Goal: Information Seeking & Learning: Learn about a topic

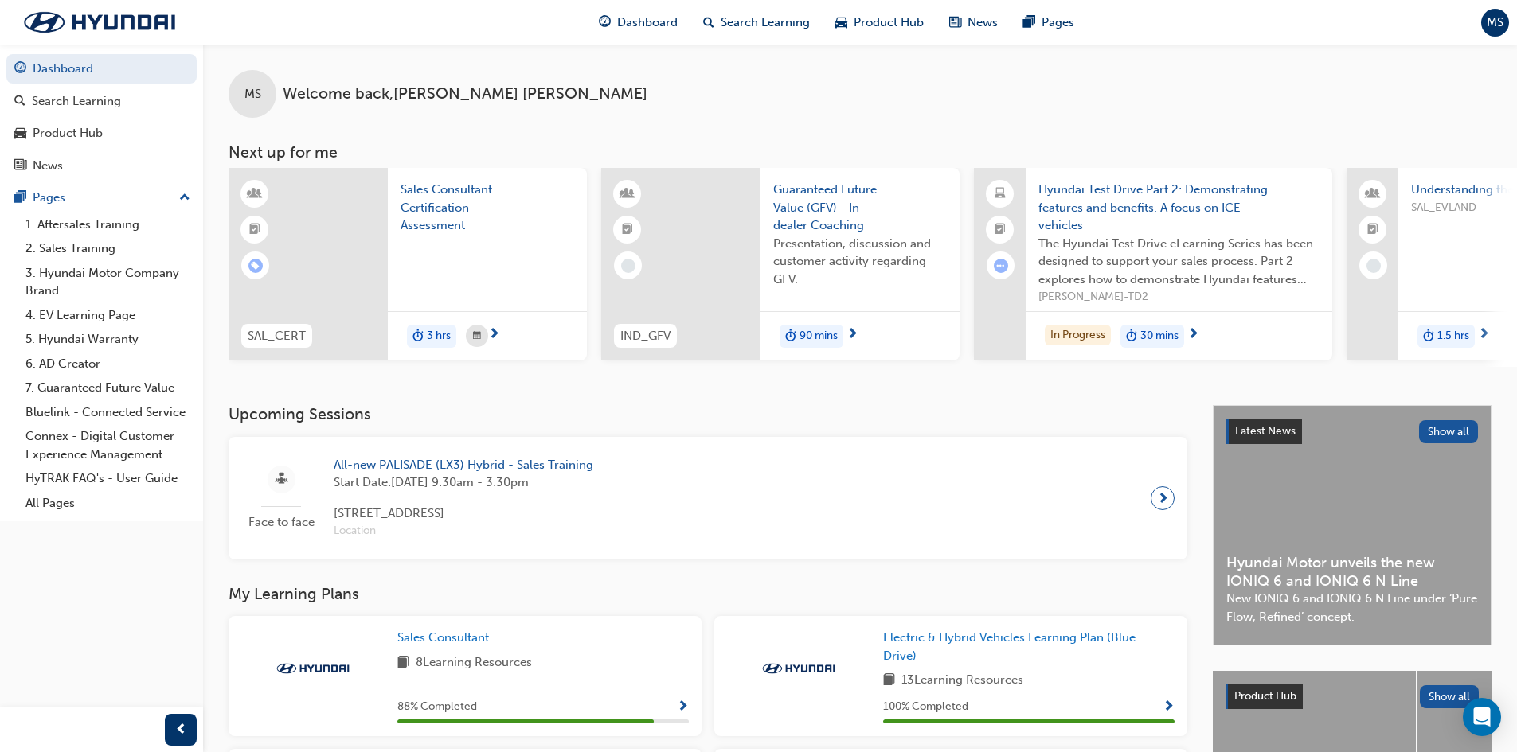
click at [447, 196] on span "Sales Consultant Certification Assessment" at bounding box center [487, 208] width 174 height 54
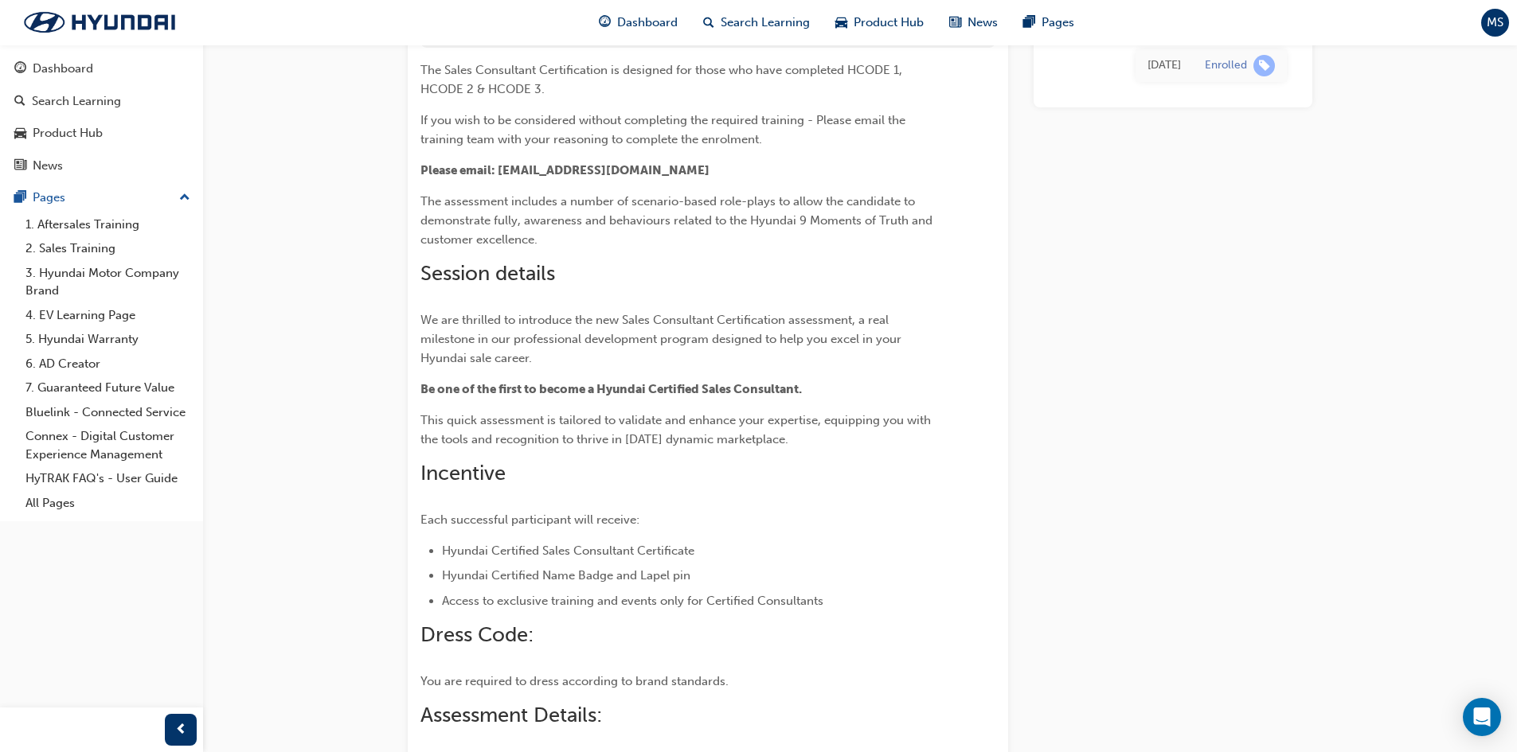
scroll to position [115, 0]
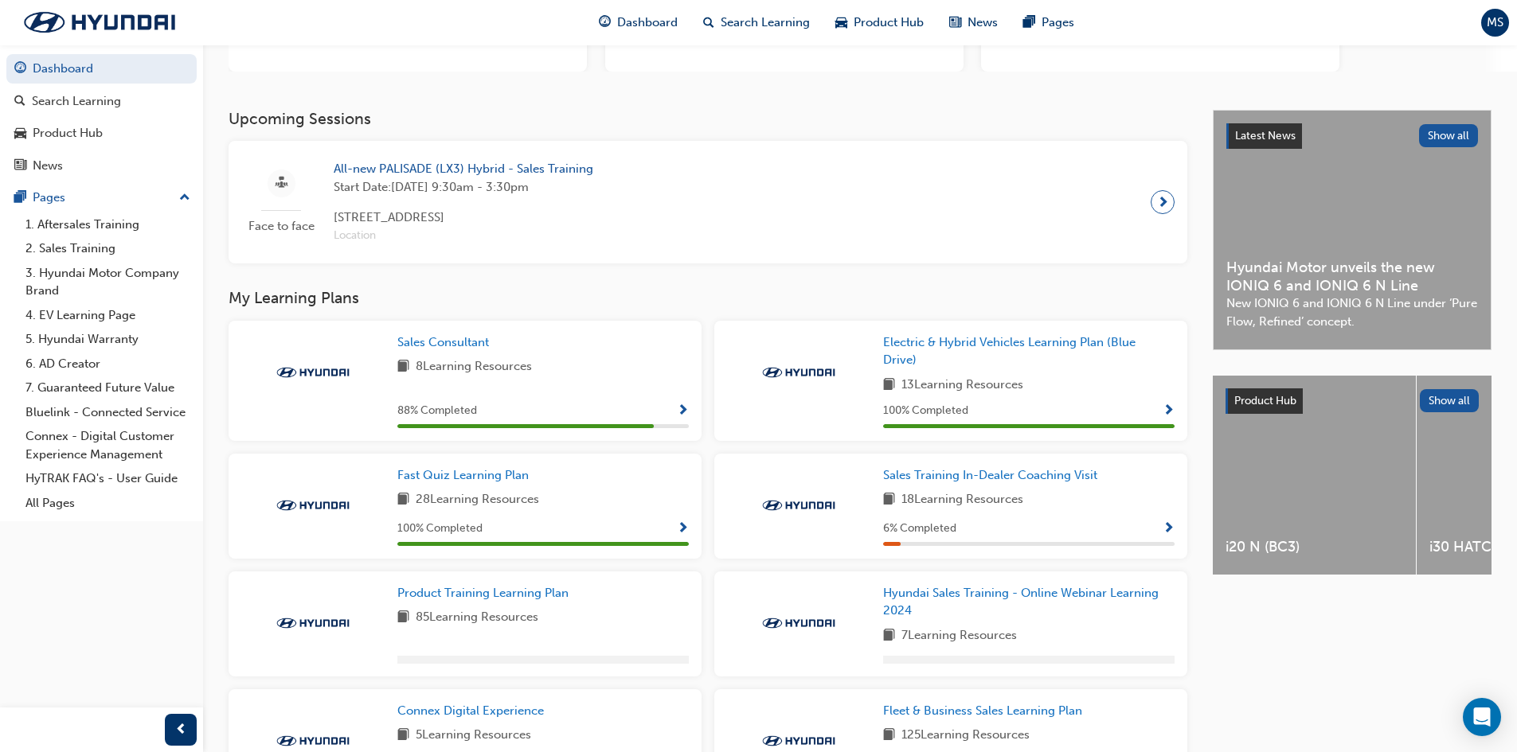
scroll to position [318, 0]
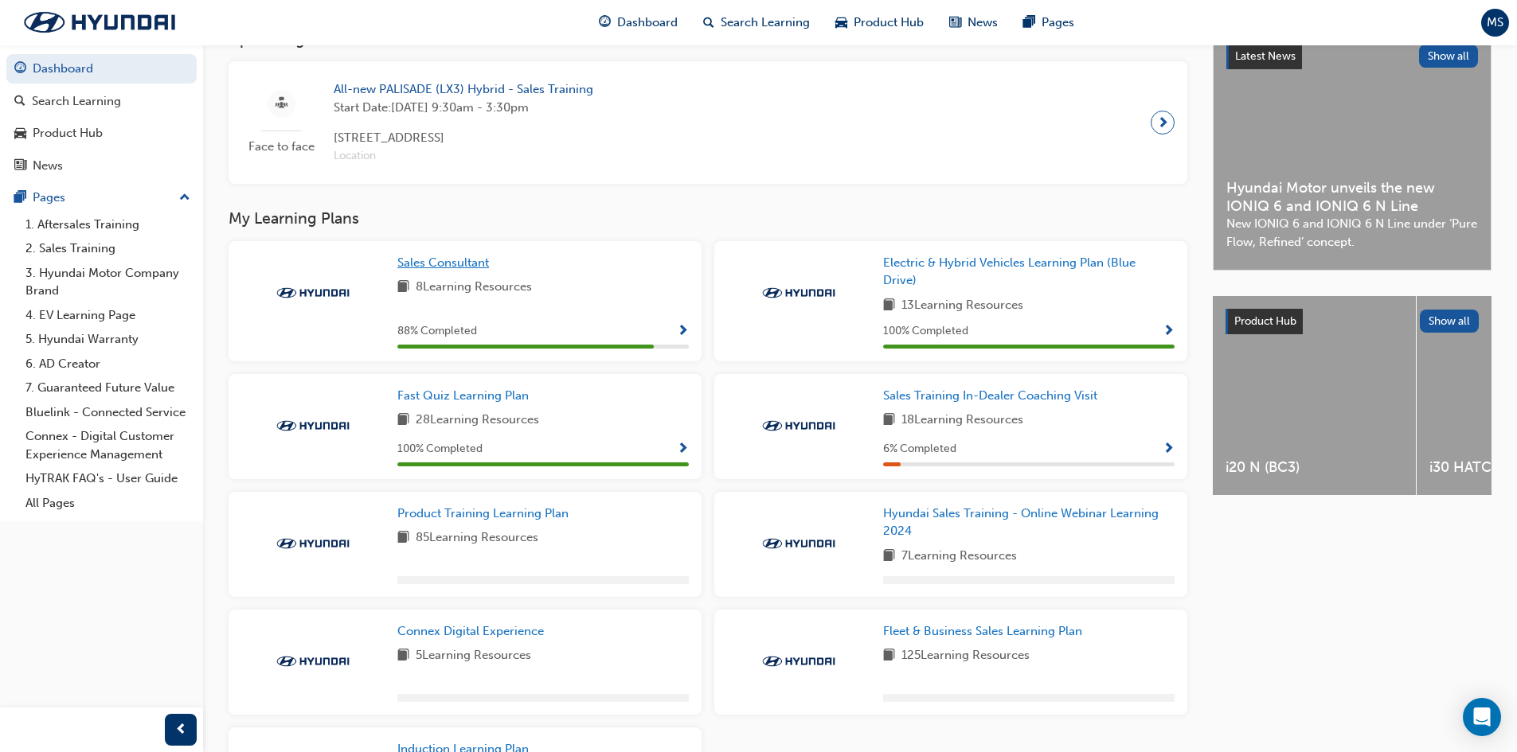
click at [459, 264] on span "Sales Consultant" at bounding box center [443, 263] width 92 height 14
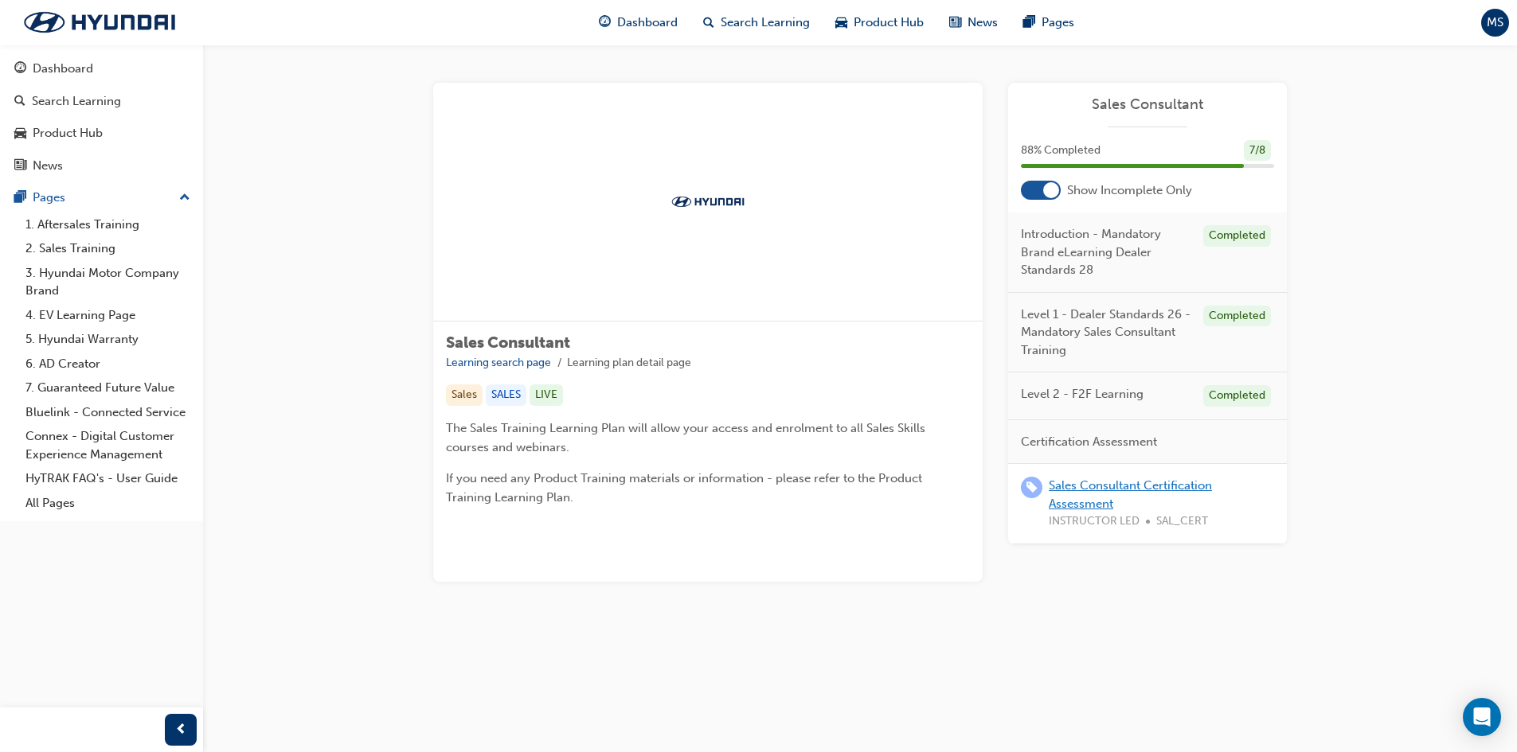
click at [1179, 488] on link "Sales Consultant Certification Assessment" at bounding box center [1130, 494] width 163 height 33
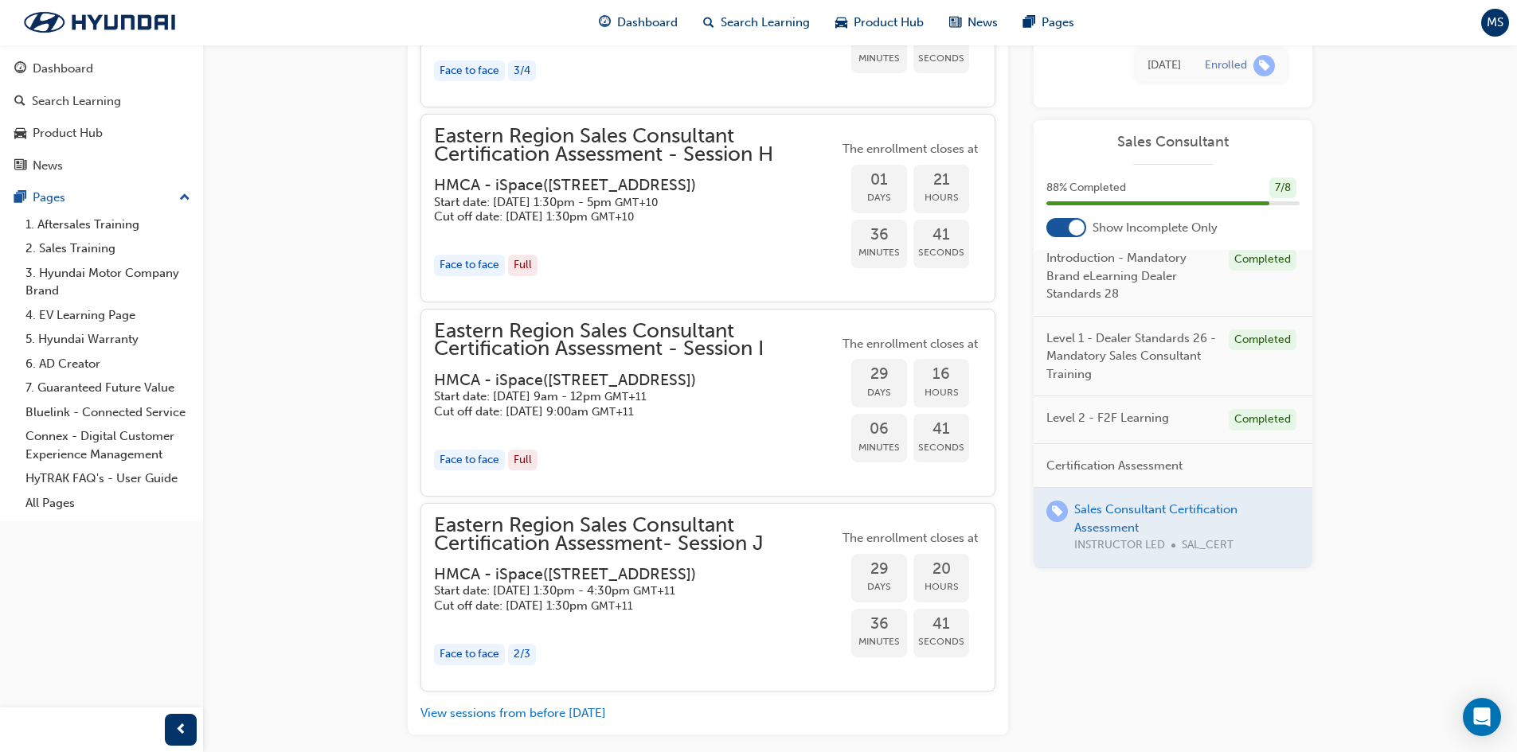
scroll to position [3300, 0]
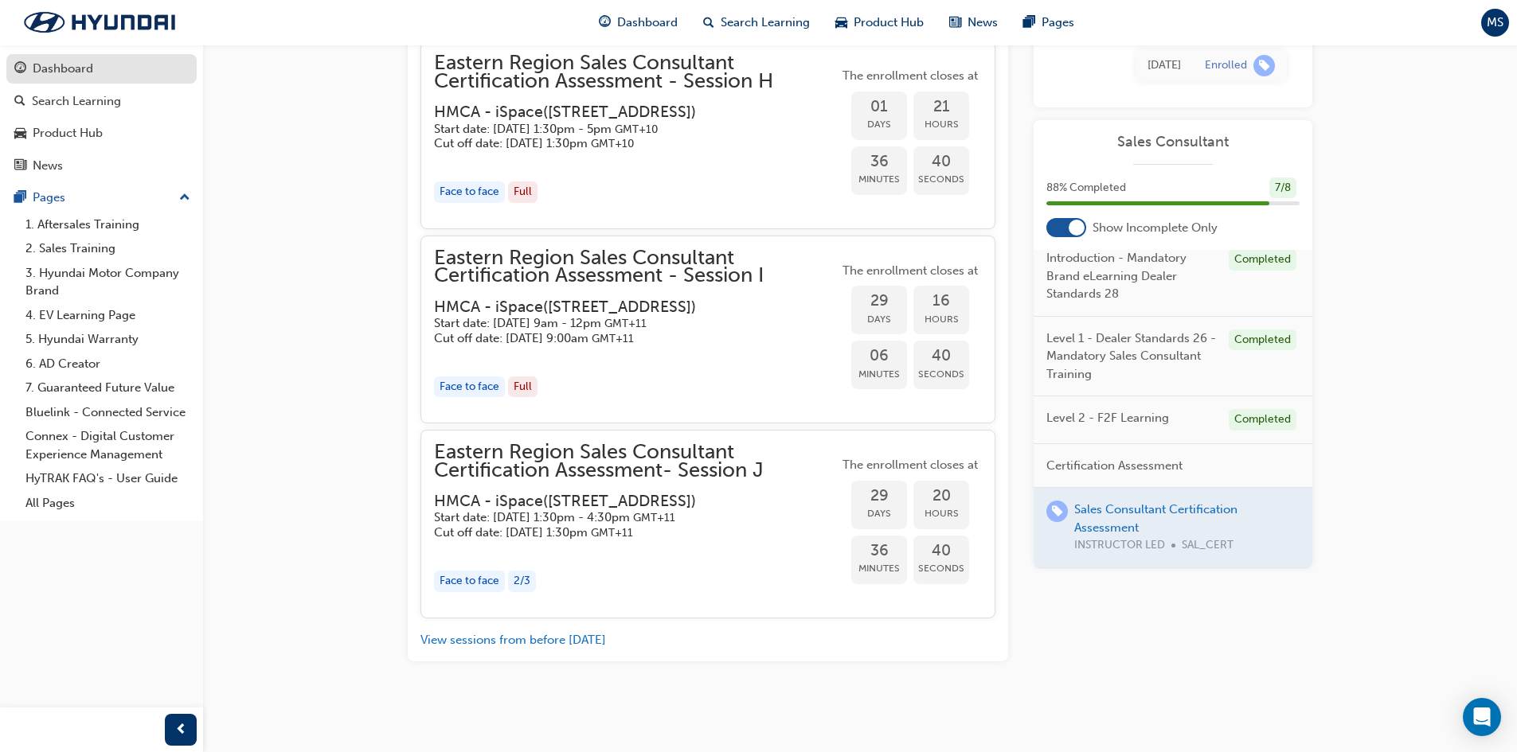
click at [51, 67] on div "Dashboard" at bounding box center [63, 69] width 61 height 18
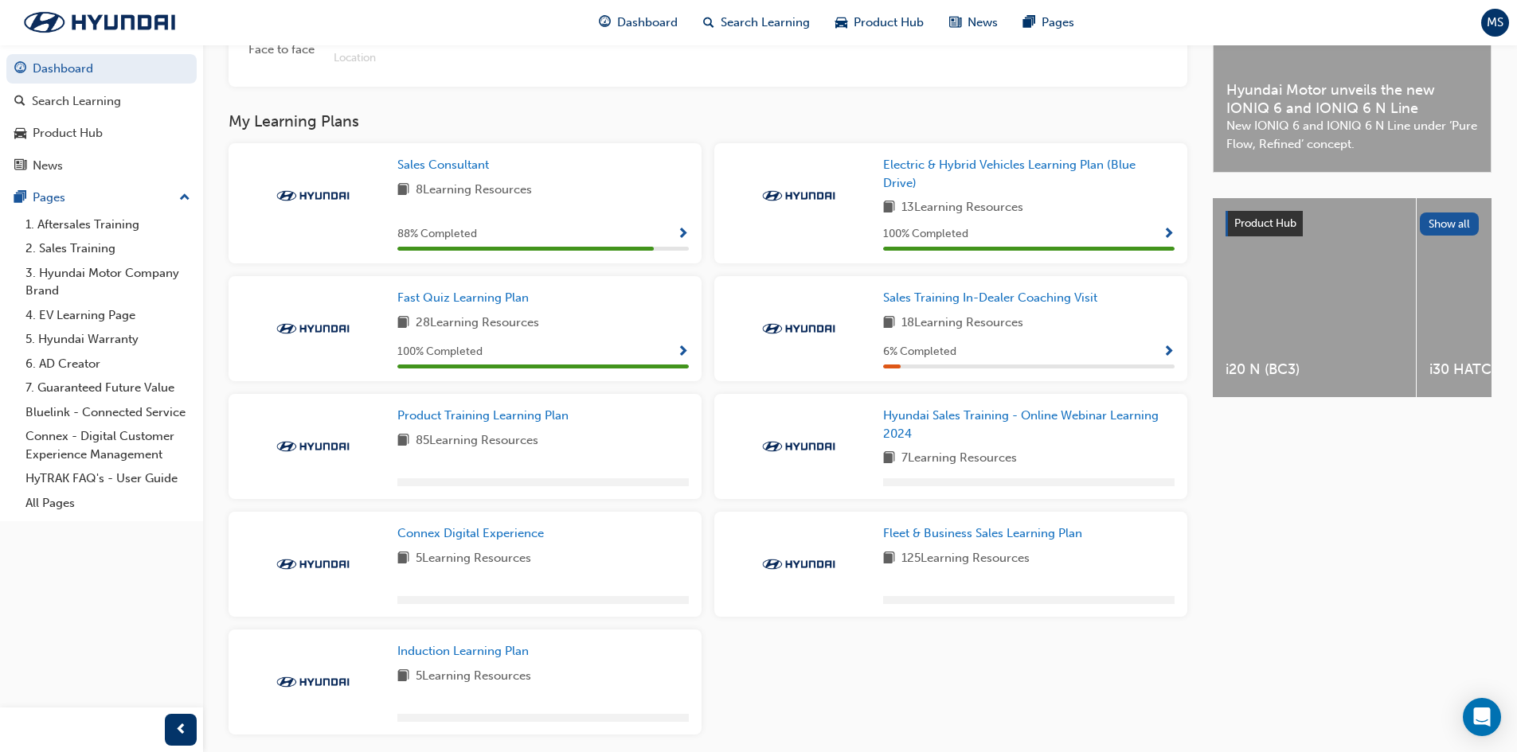
scroll to position [445, 0]
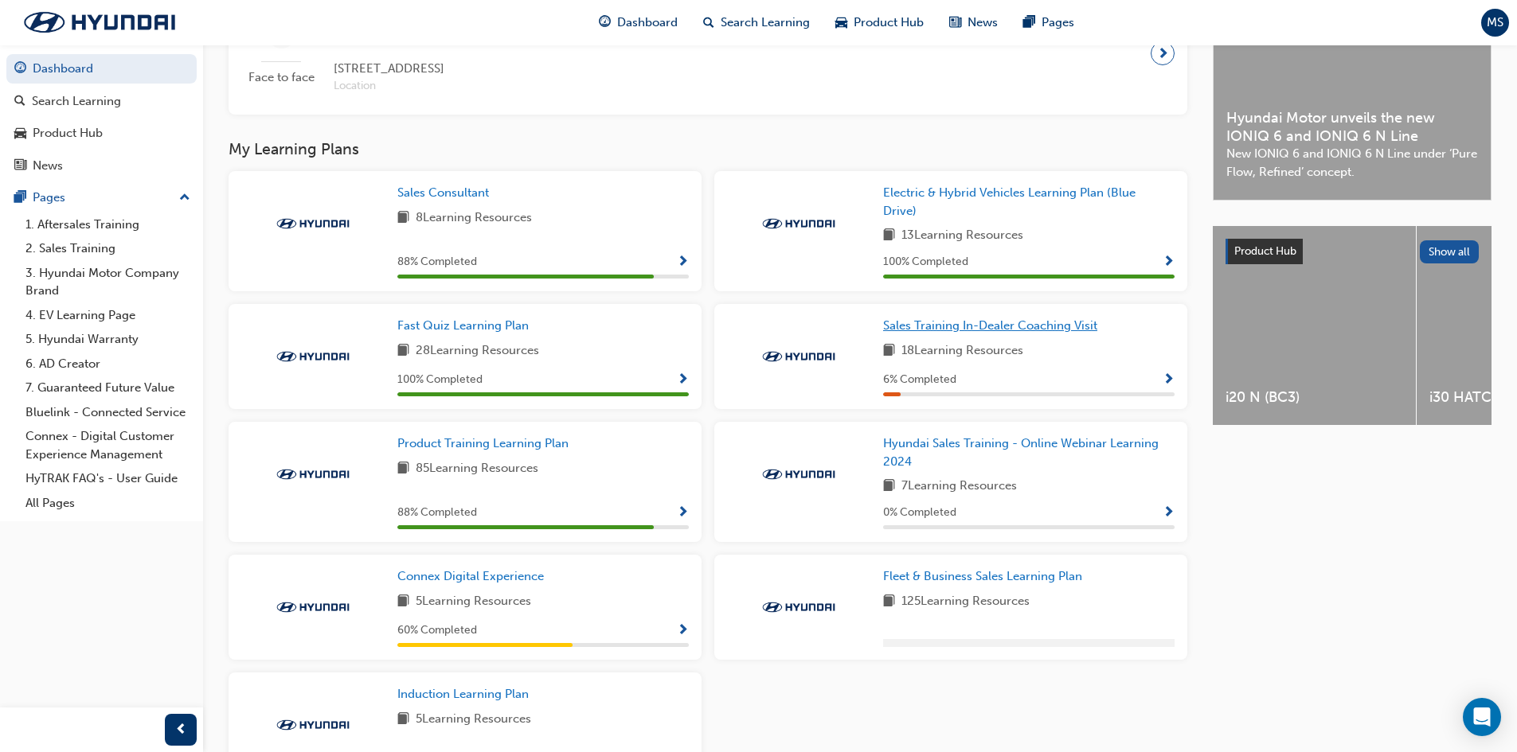
click at [1015, 330] on span "Sales Training In-Dealer Coaching Visit" at bounding box center [990, 325] width 214 height 14
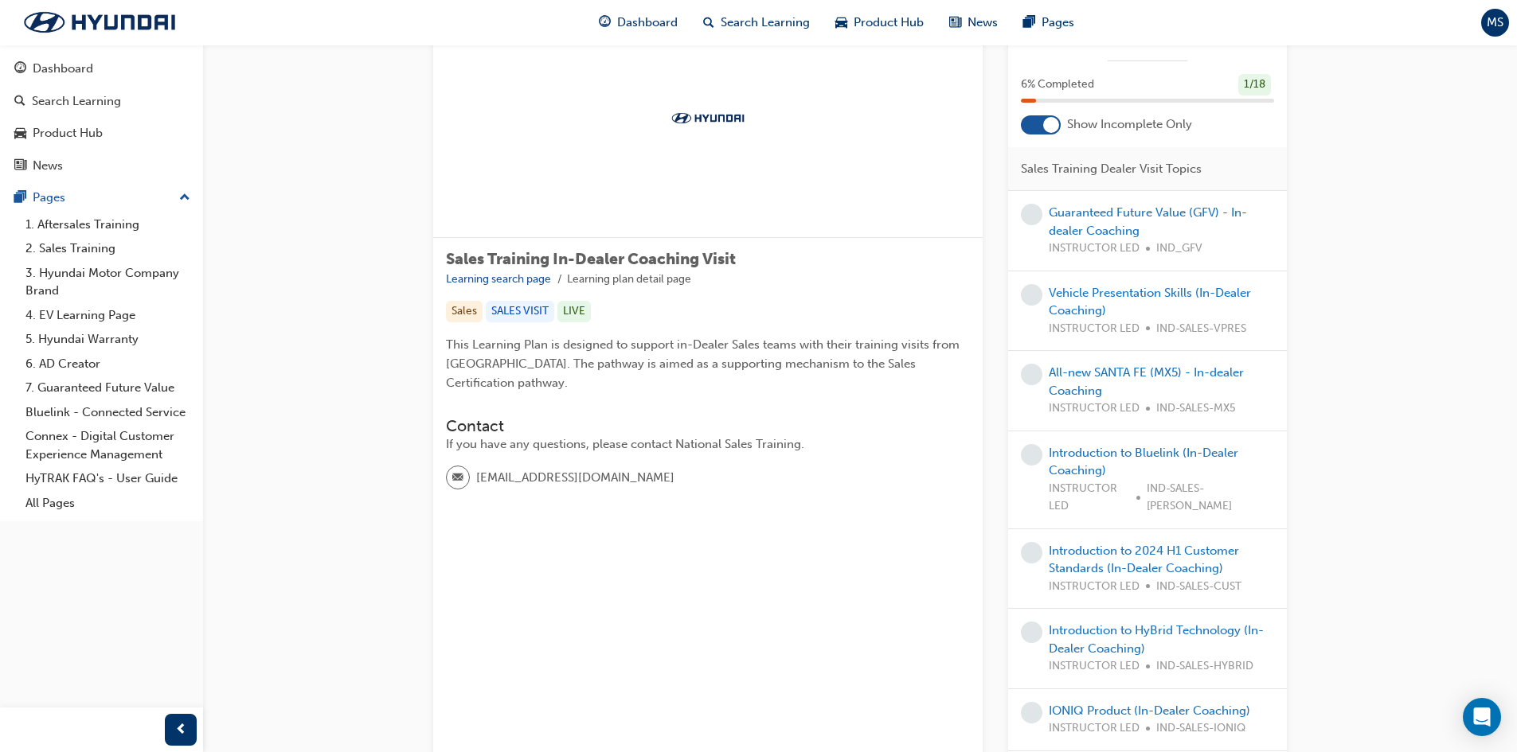
scroll to position [80, 0]
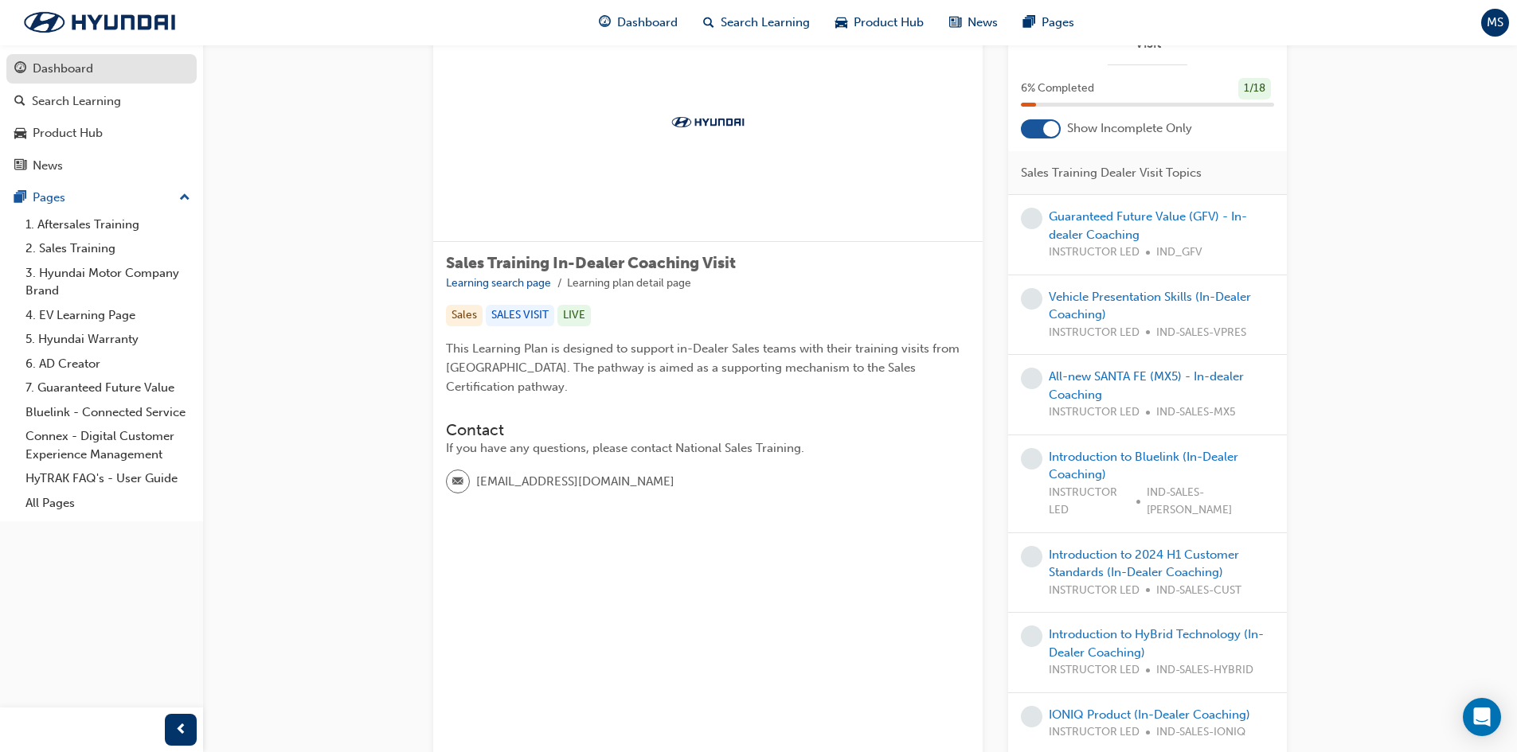
click at [51, 77] on div "Dashboard" at bounding box center [63, 69] width 61 height 18
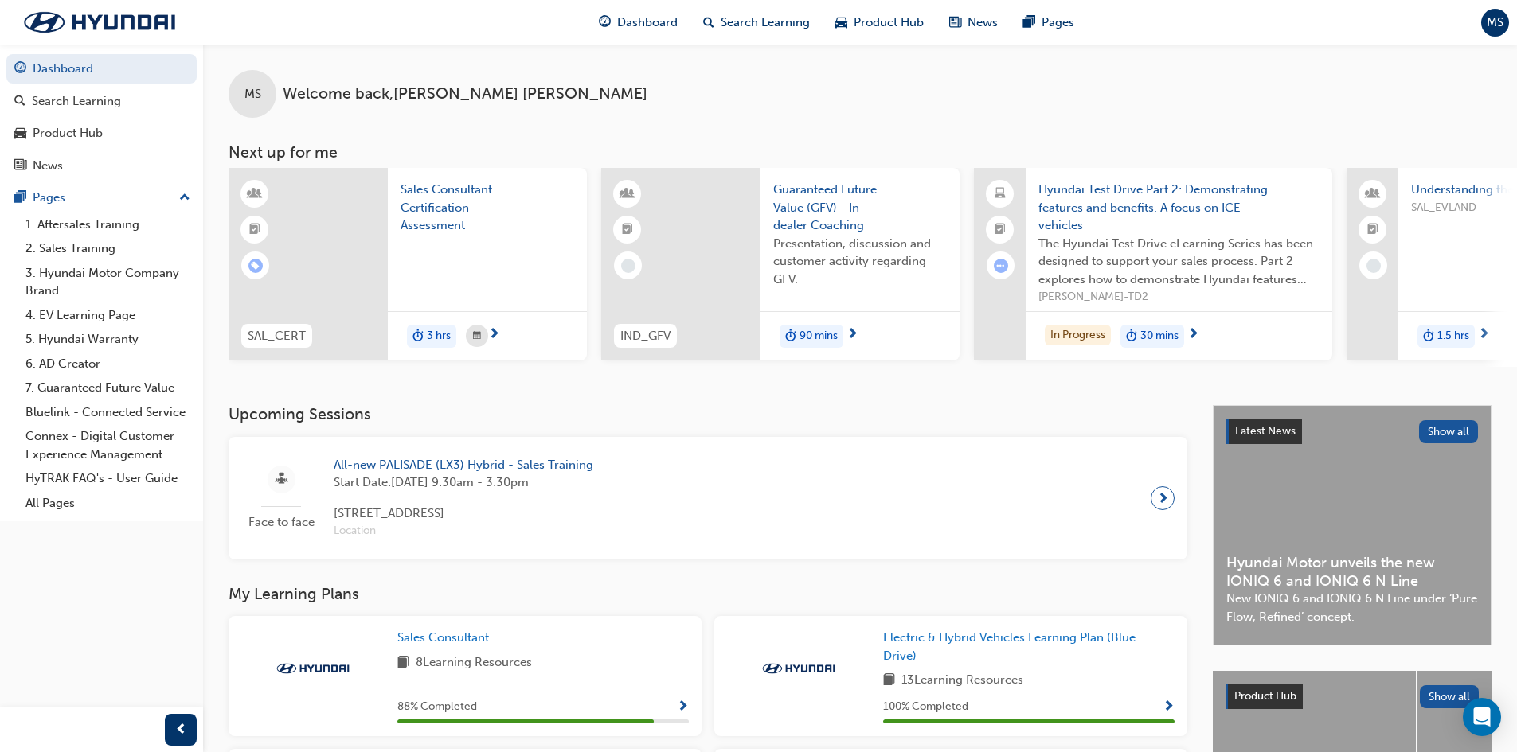
click at [1485, 335] on span "next-icon" at bounding box center [1484, 335] width 12 height 14
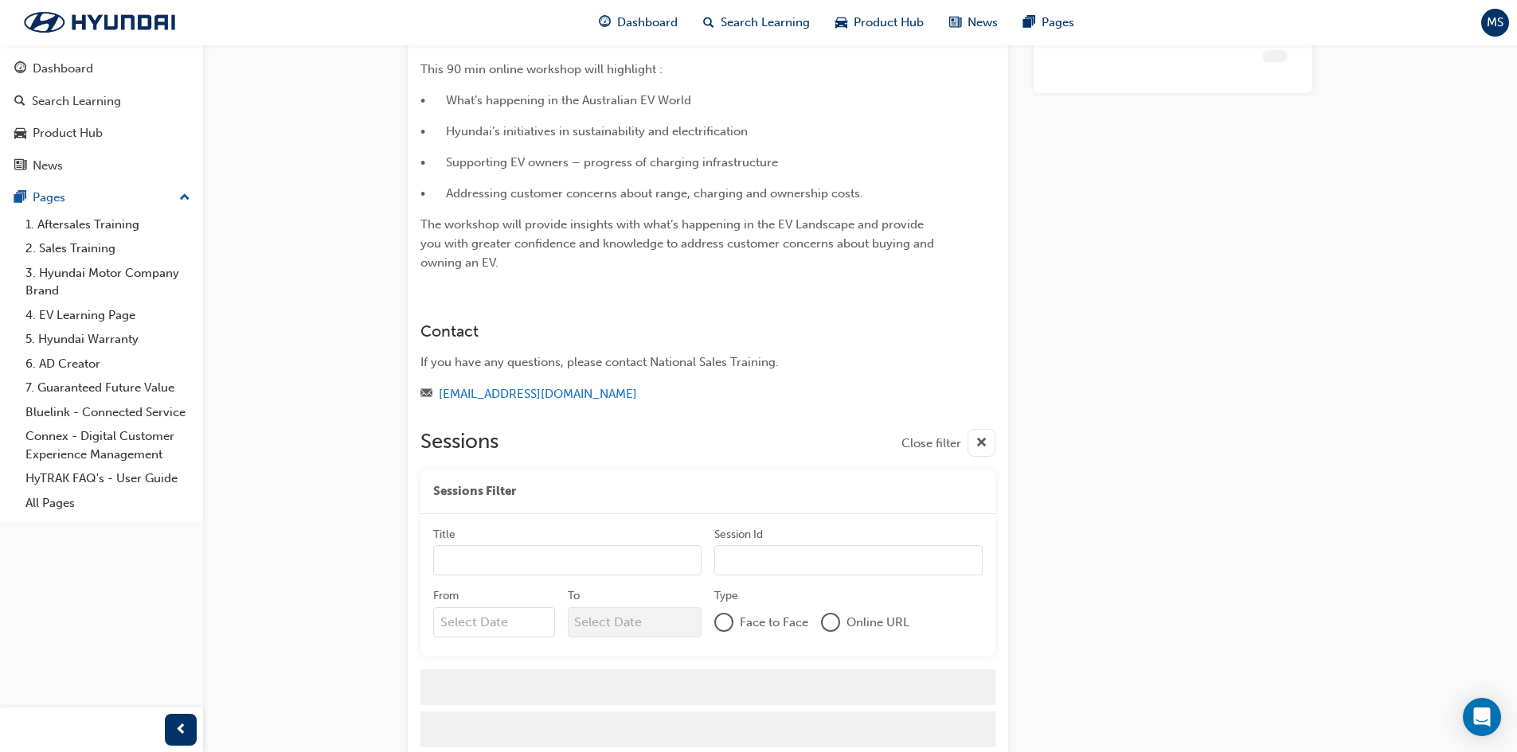
scroll to position [261, 0]
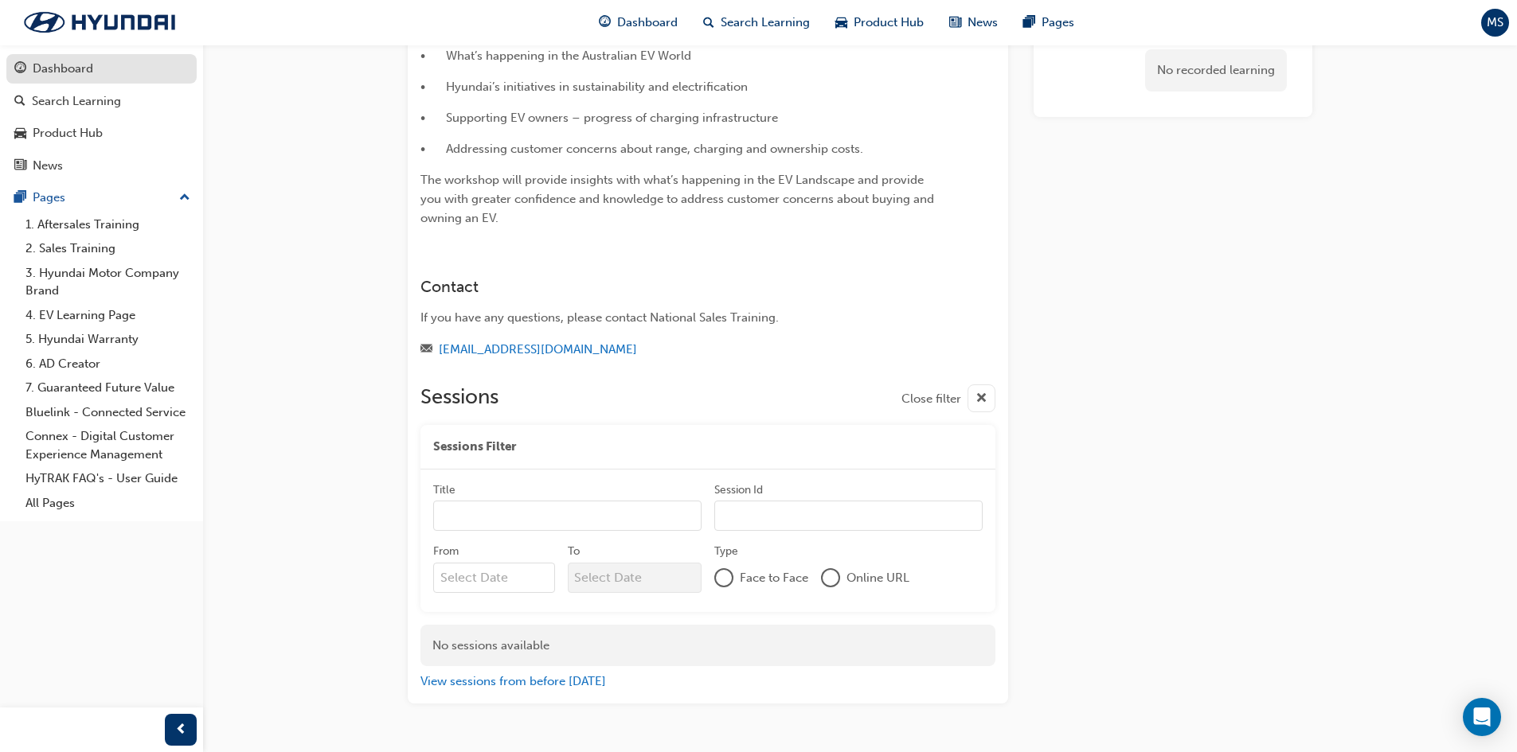
click at [55, 74] on div "Dashboard" at bounding box center [63, 69] width 61 height 18
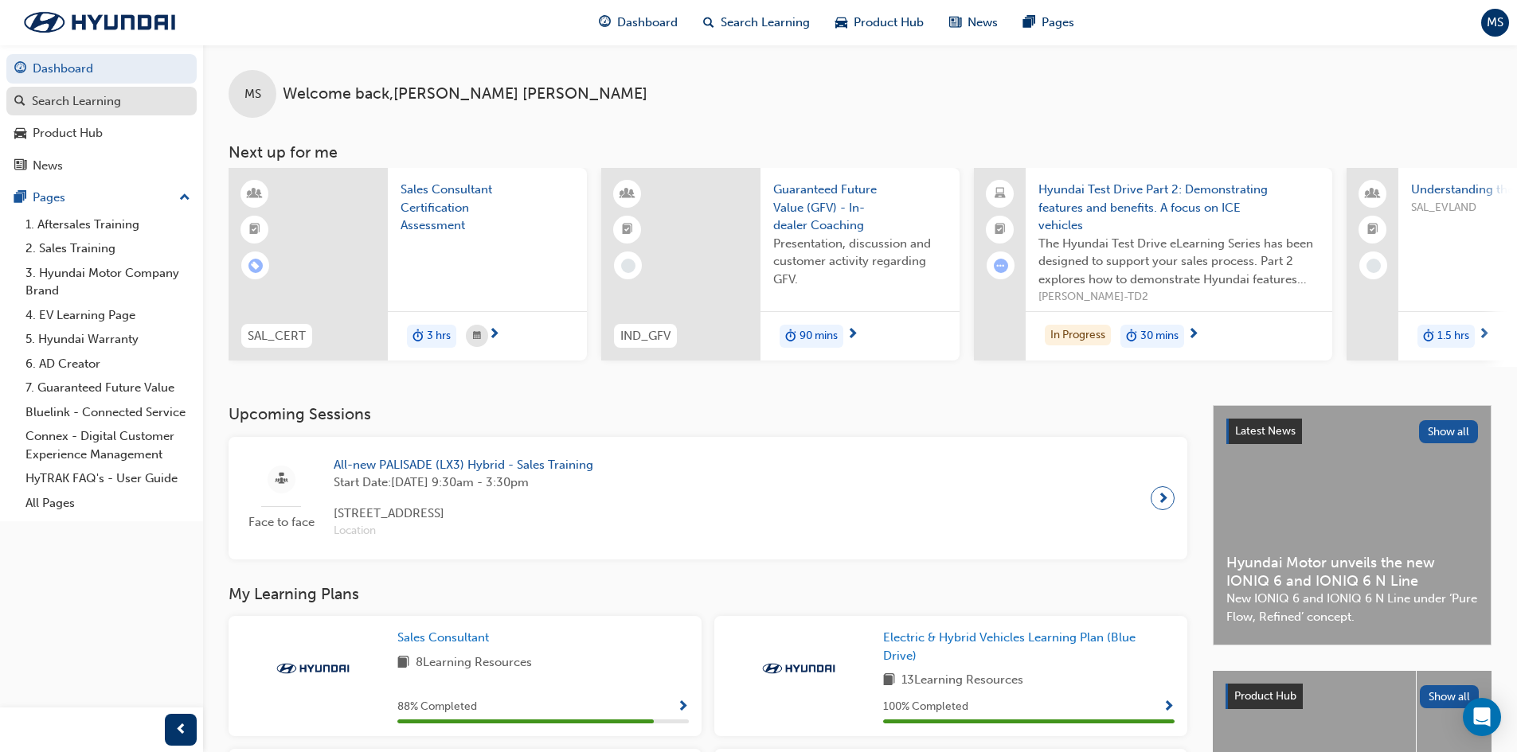
click at [82, 100] on div "Search Learning" at bounding box center [76, 101] width 89 height 18
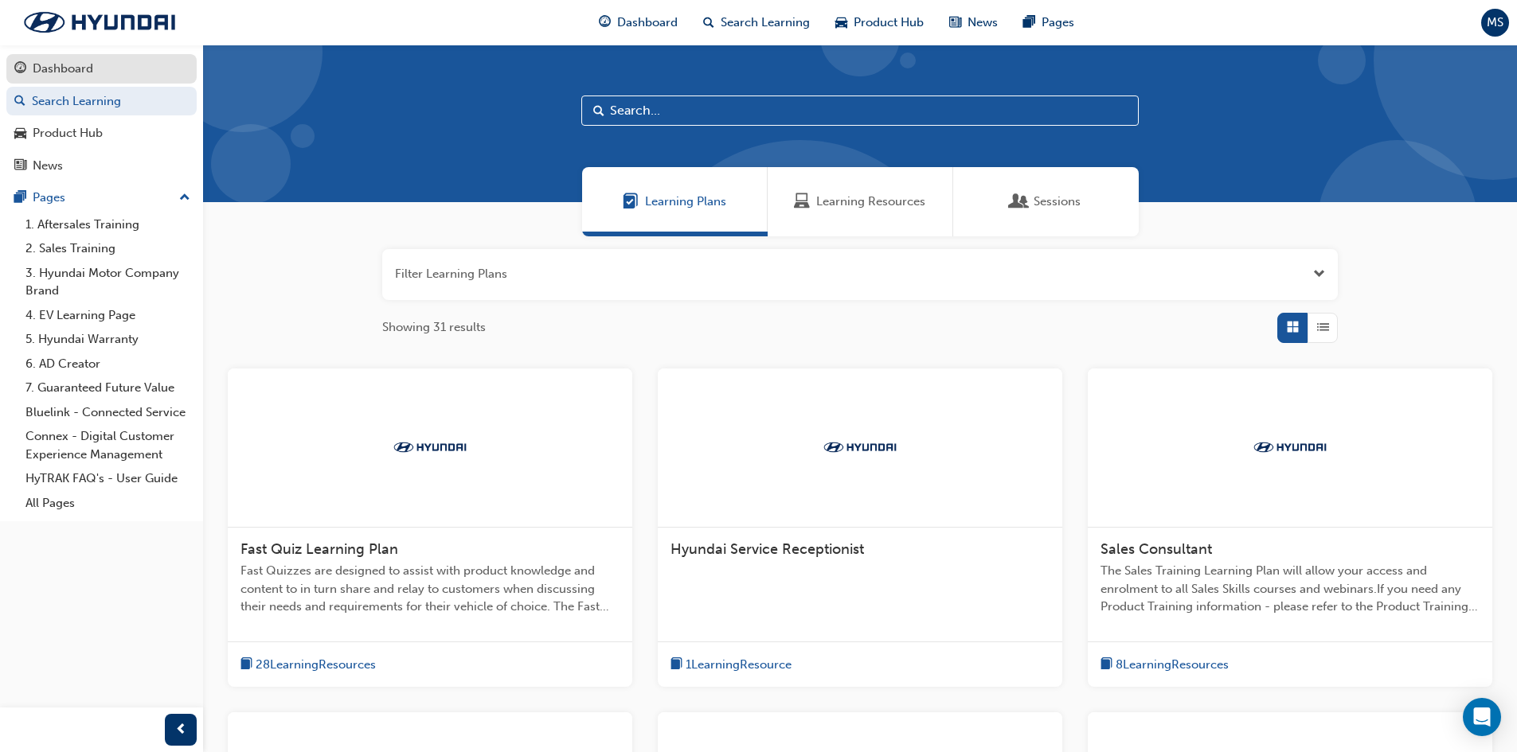
click at [65, 61] on div "Dashboard" at bounding box center [63, 69] width 61 height 18
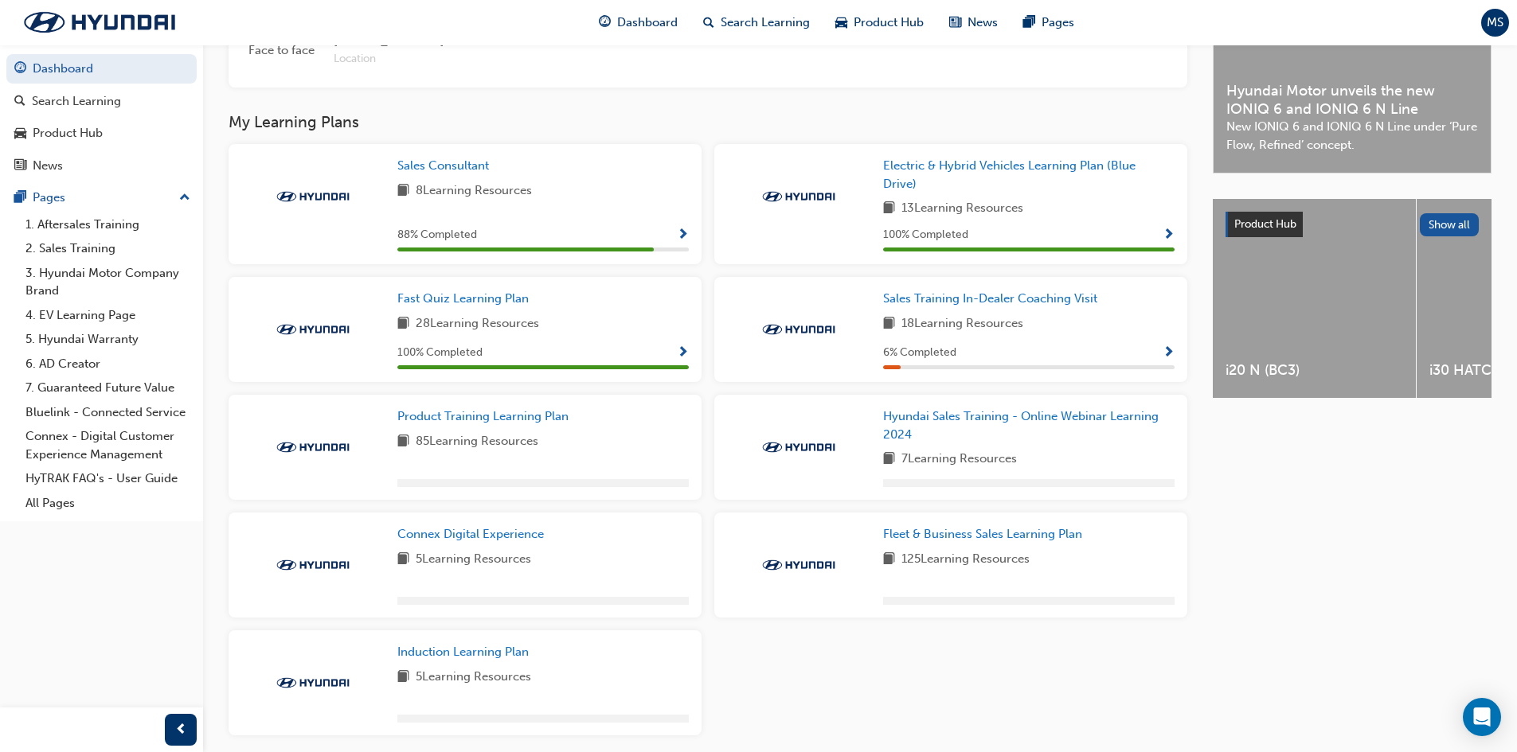
scroll to position [540, 0]
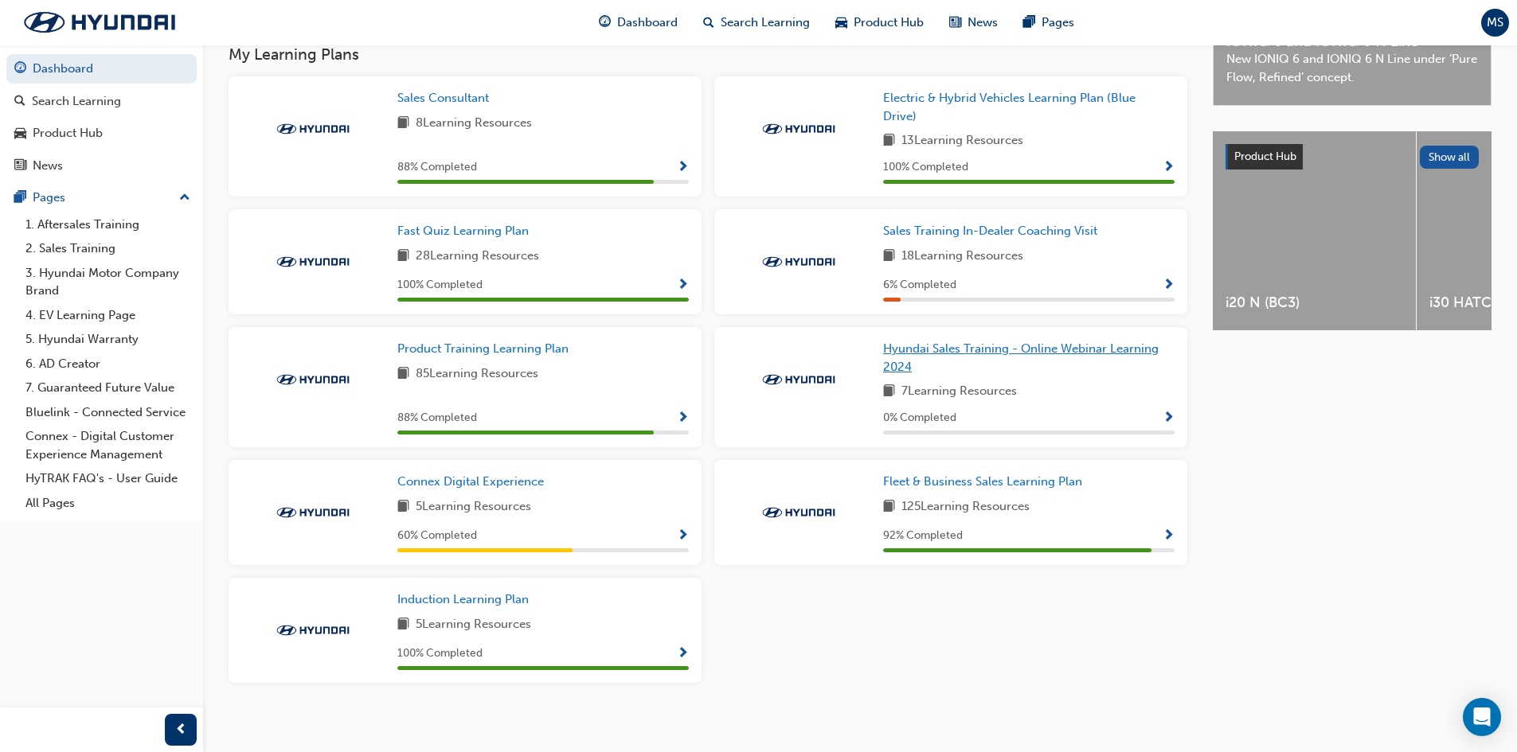
click at [967, 357] on span "Hyundai Sales Training - Online Webinar Learning 2024" at bounding box center [1020, 358] width 275 height 33
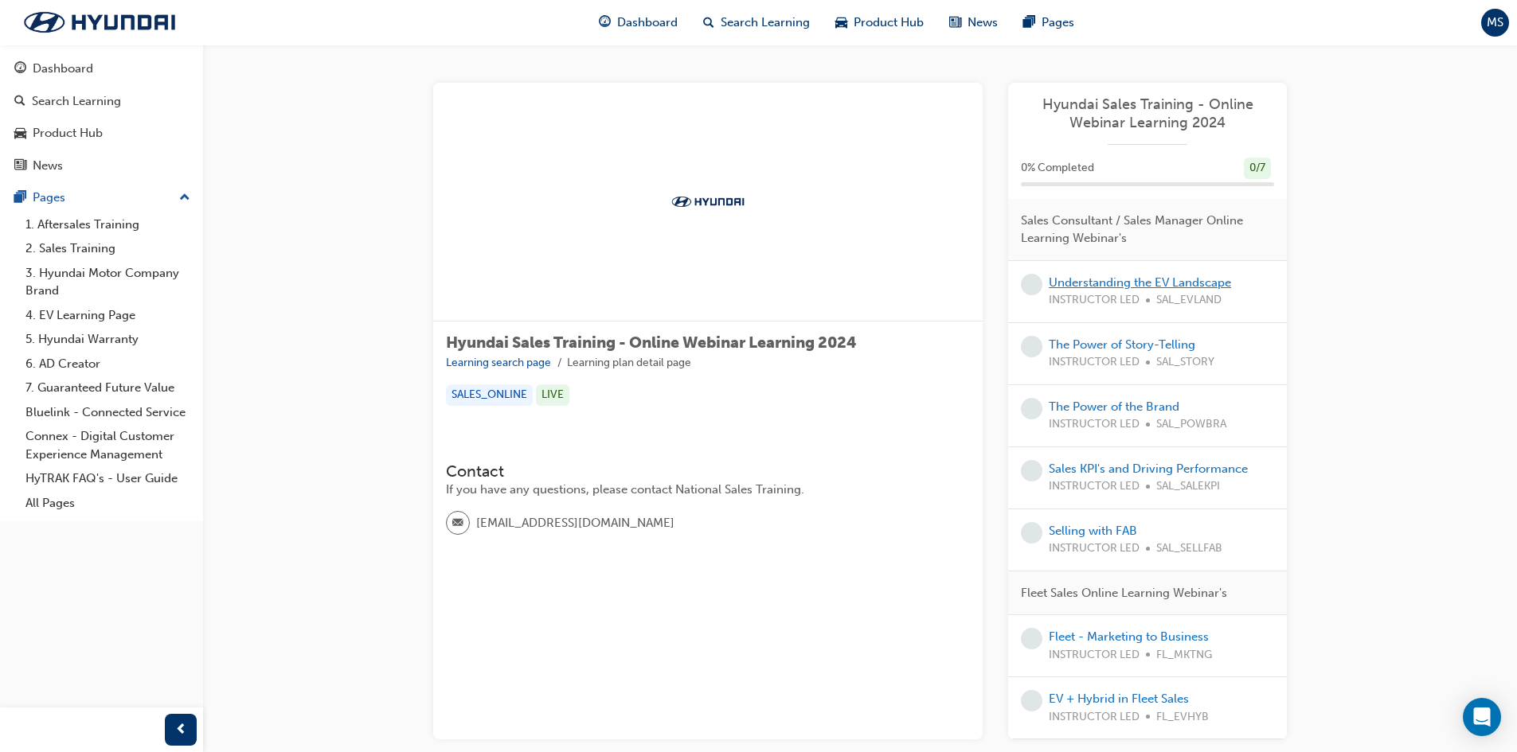
click at [1132, 284] on link "Understanding the EV Landscape" at bounding box center [1140, 282] width 182 height 14
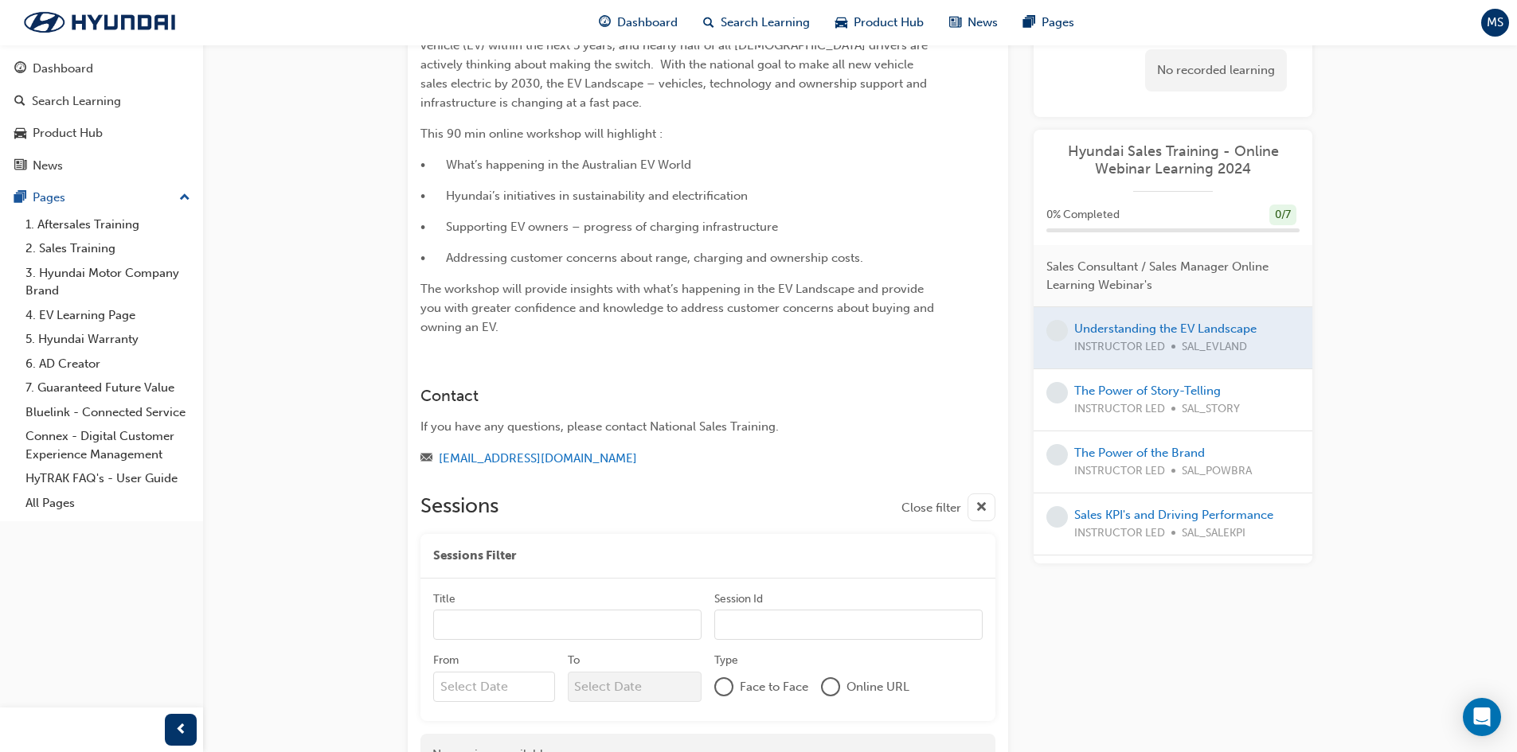
scroll to position [303, 0]
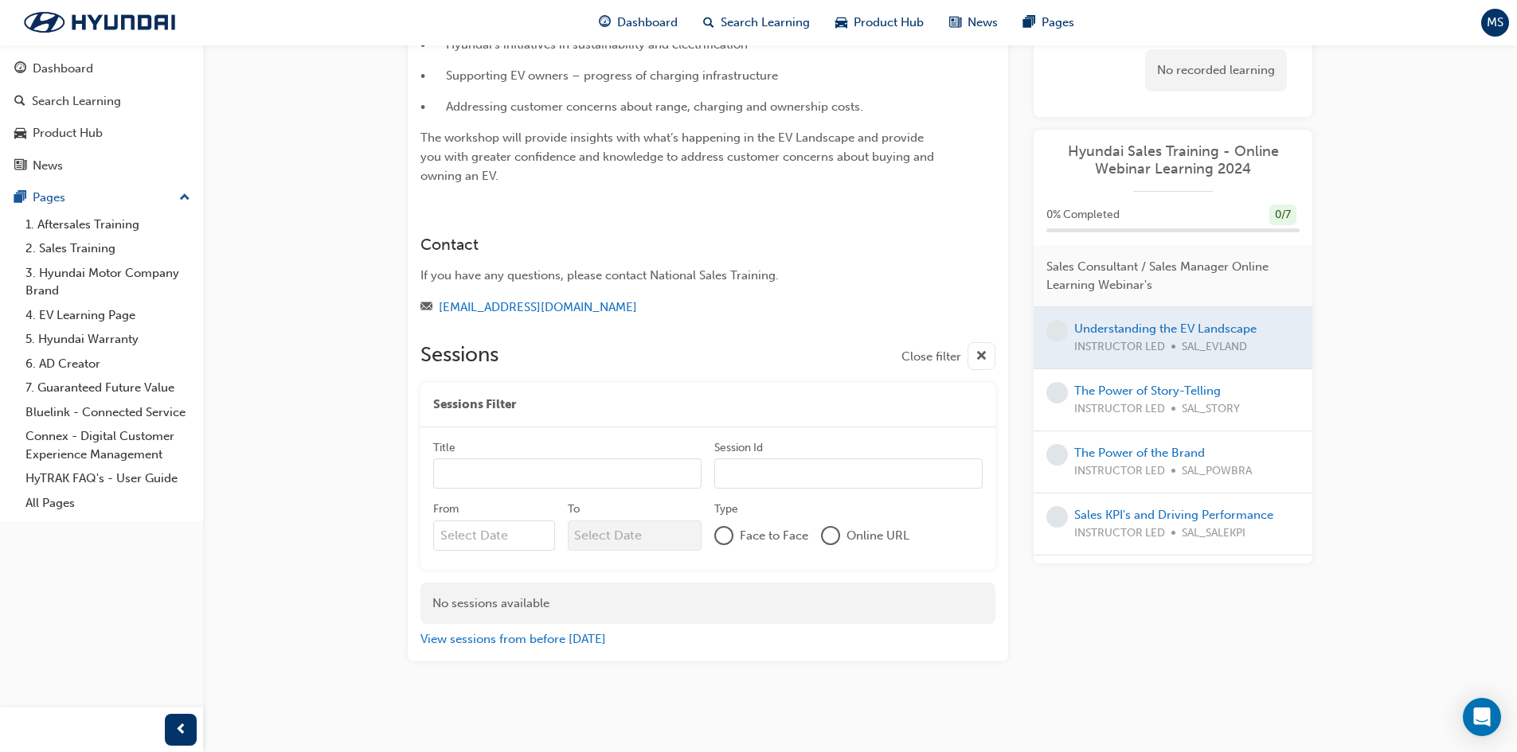
click at [1140, 379] on div "The Power of Story-Telling INSTRUCTOR LED SAL_STORY" at bounding box center [1172, 400] width 279 height 62
click at [1140, 391] on link "The Power of Story-Telling" at bounding box center [1147, 391] width 146 height 14
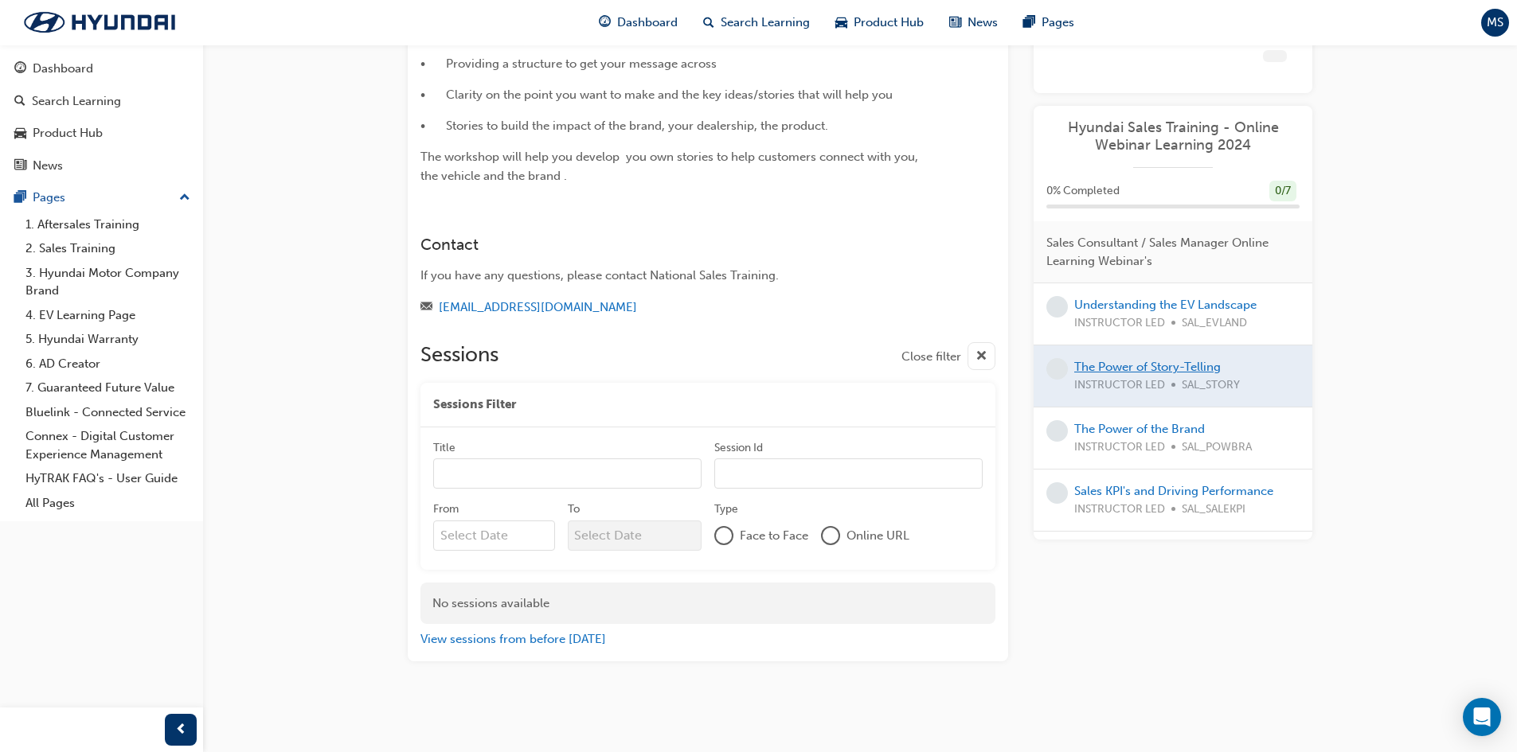
scroll to position [223, 0]
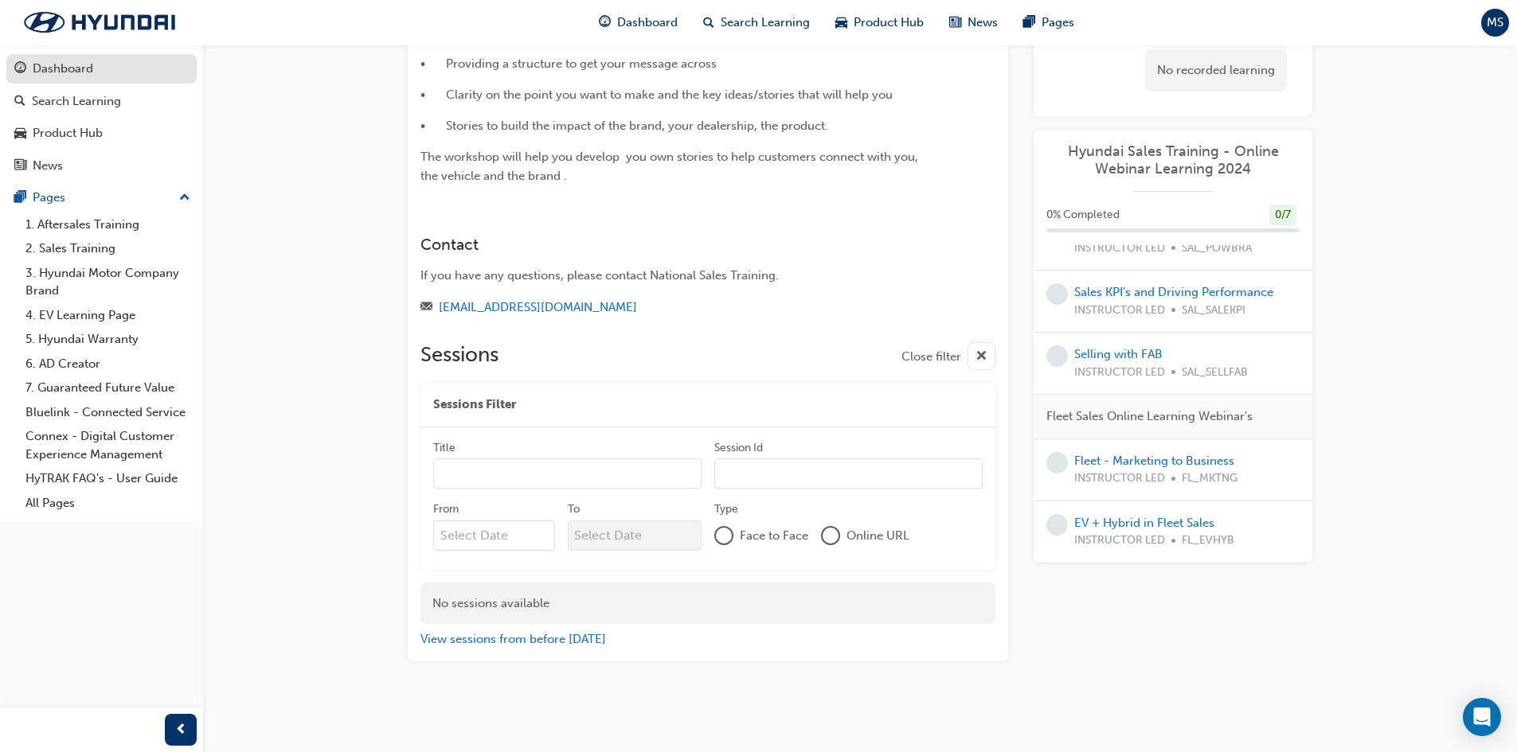
click at [73, 82] on link "Dashboard" at bounding box center [101, 68] width 190 height 29
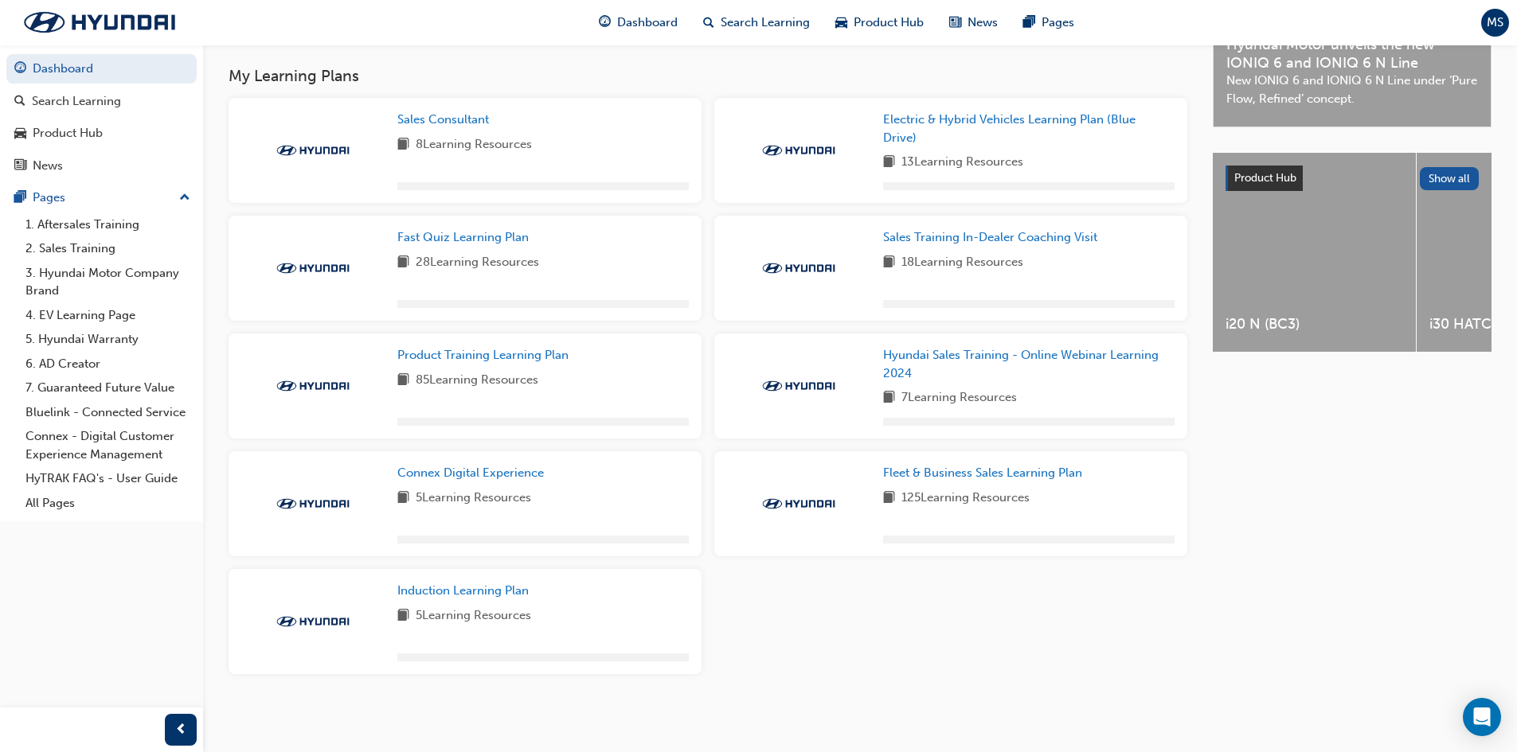
scroll to position [525, 0]
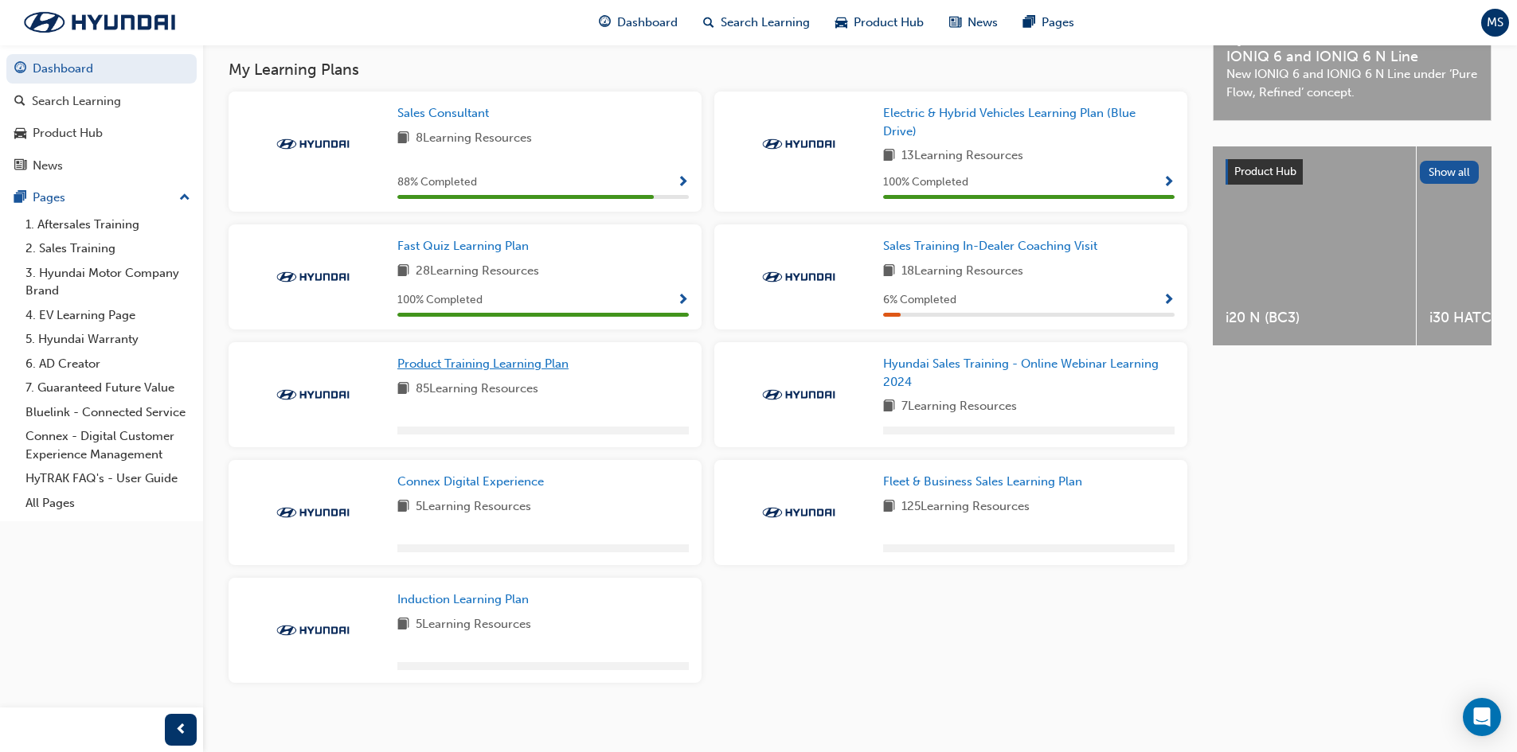
click at [483, 371] on span "Product Training Learning Plan" at bounding box center [482, 364] width 171 height 14
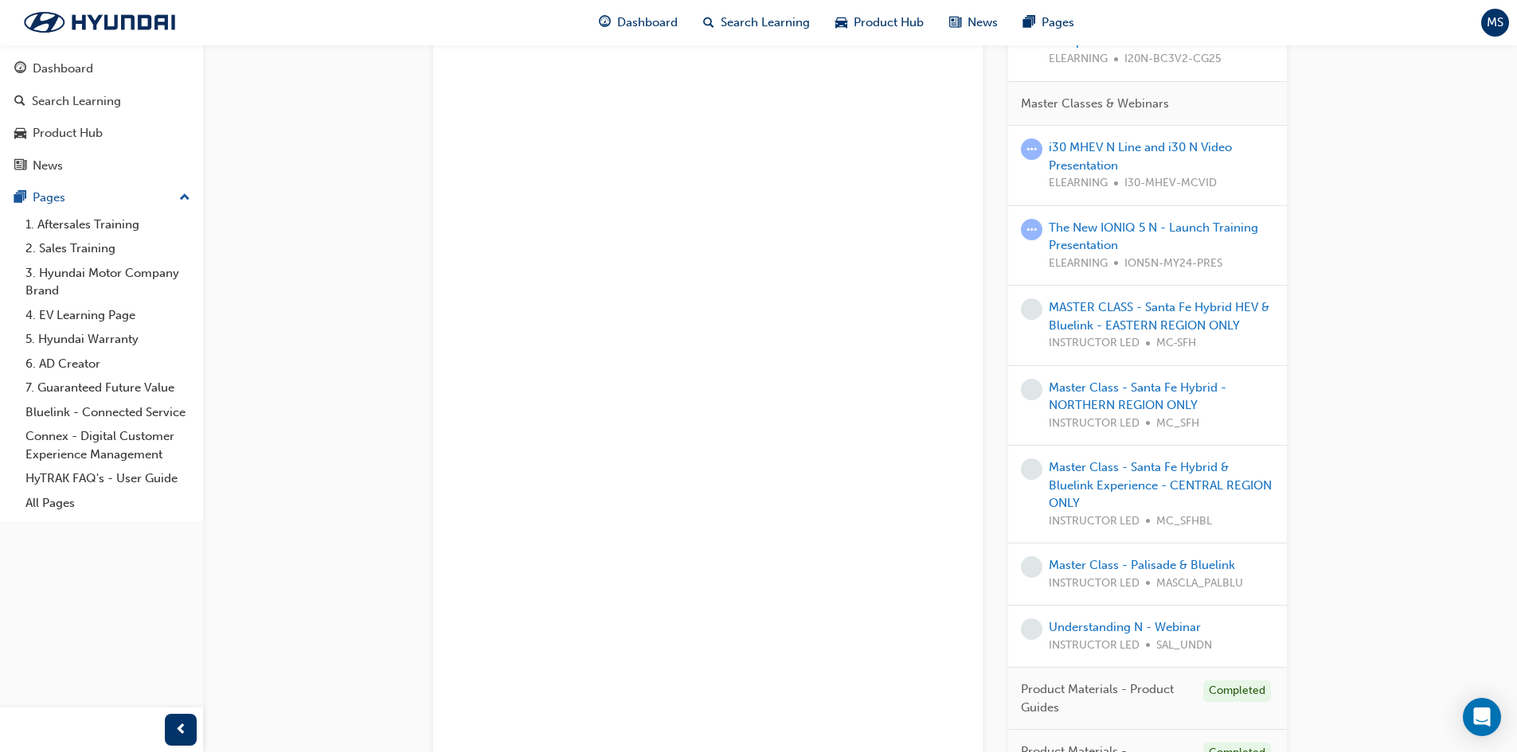
scroll to position [856, 0]
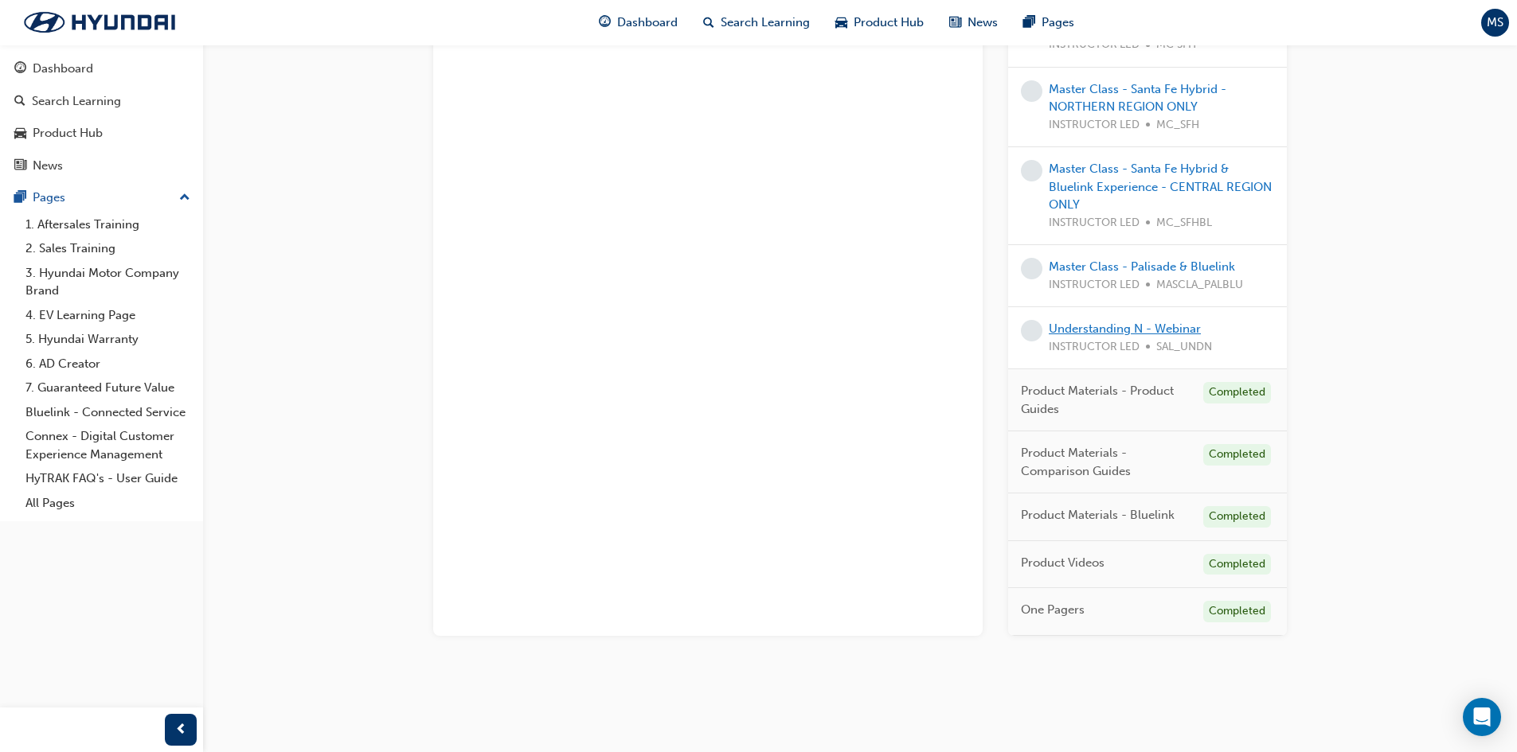
click at [1134, 326] on link "Understanding N - Webinar" at bounding box center [1125, 329] width 152 height 14
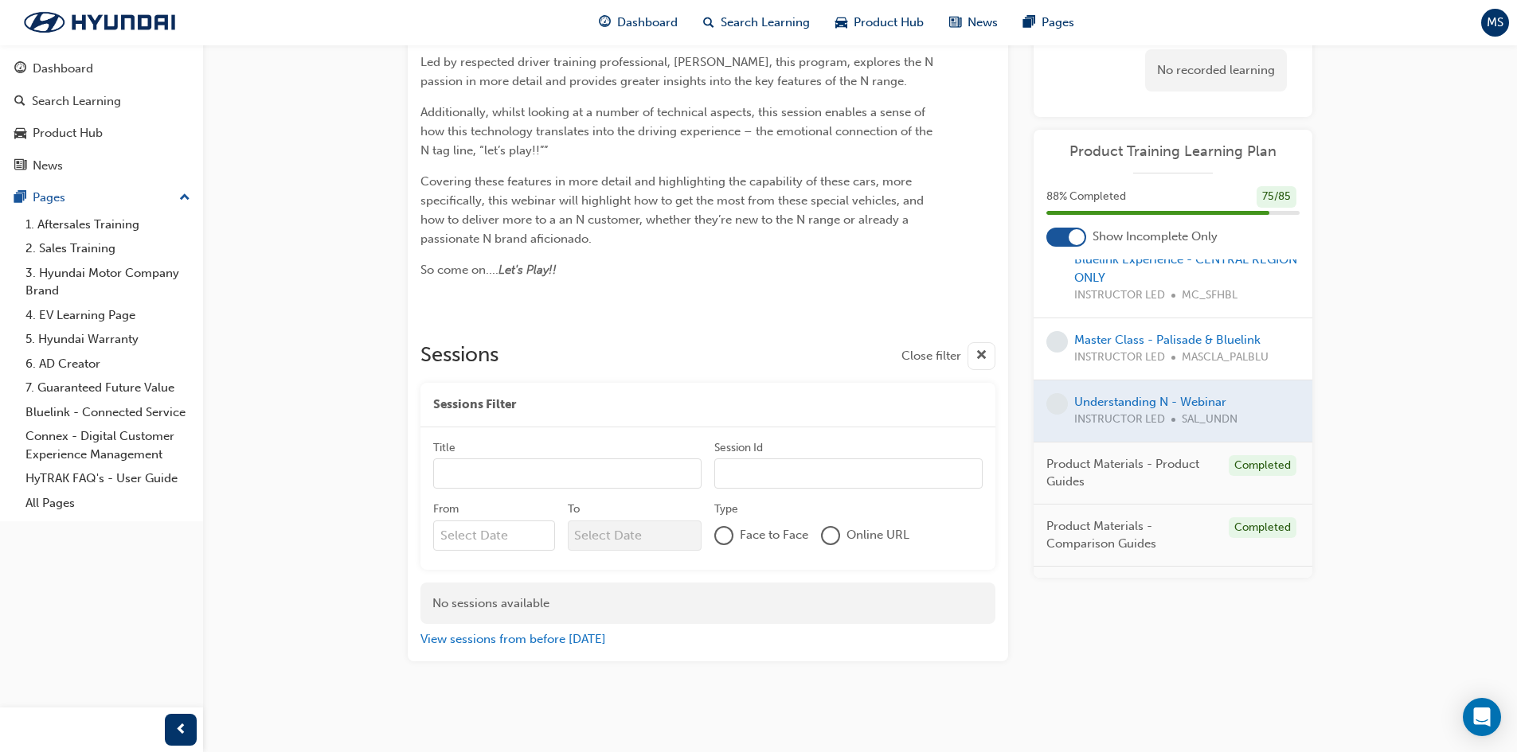
scroll to position [721, 0]
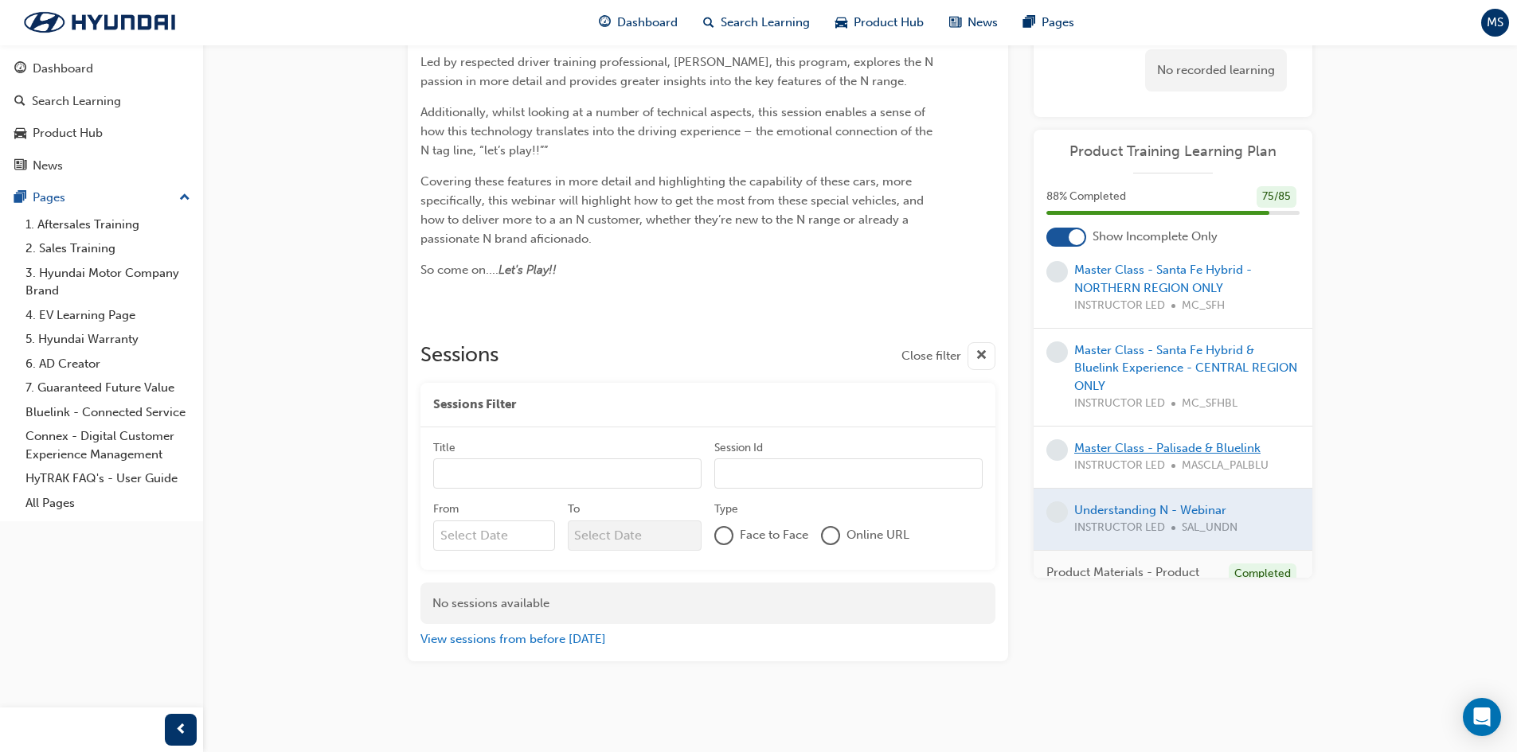
click at [1148, 447] on link "Master Class - Palisade & Bluelink" at bounding box center [1167, 448] width 186 height 14
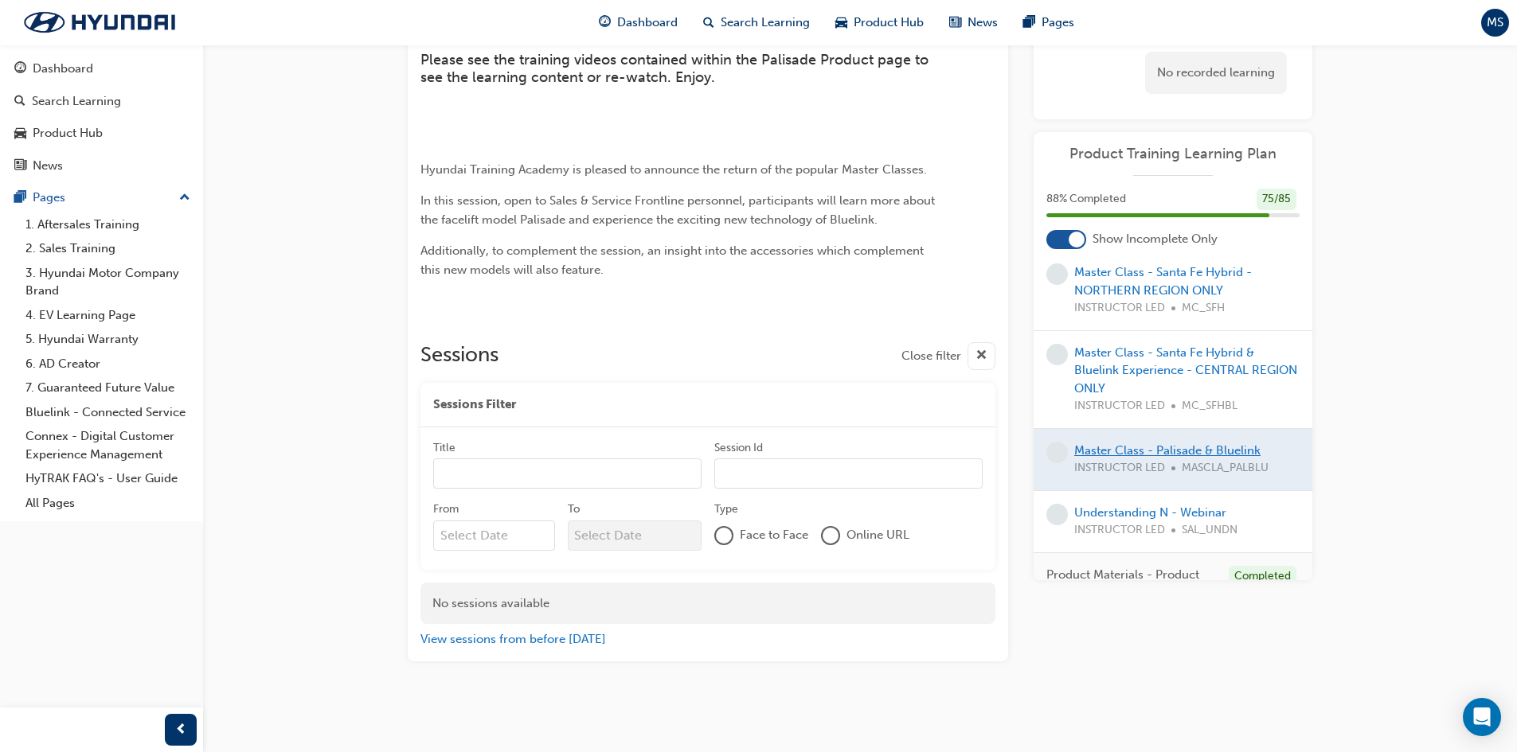
scroll to position [239, 0]
click at [1144, 365] on link "Master Class - Santa Fe Hybrid & Bluelink Experience - CENTRAL REGION ONLY" at bounding box center [1185, 371] width 223 height 50
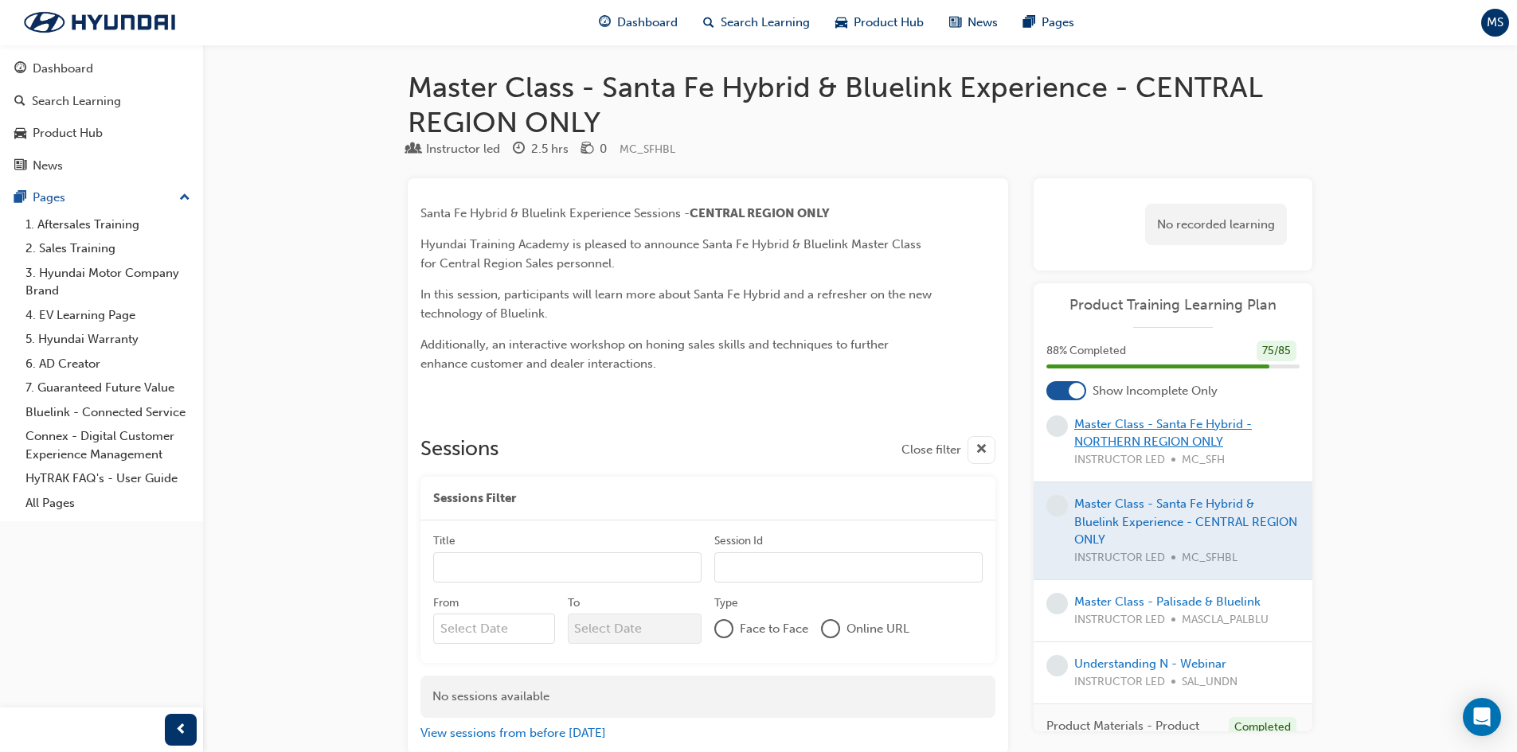
click at [1162, 435] on link "Master Class - Santa Fe Hybrid - NORTHERN REGION ONLY" at bounding box center [1163, 433] width 178 height 33
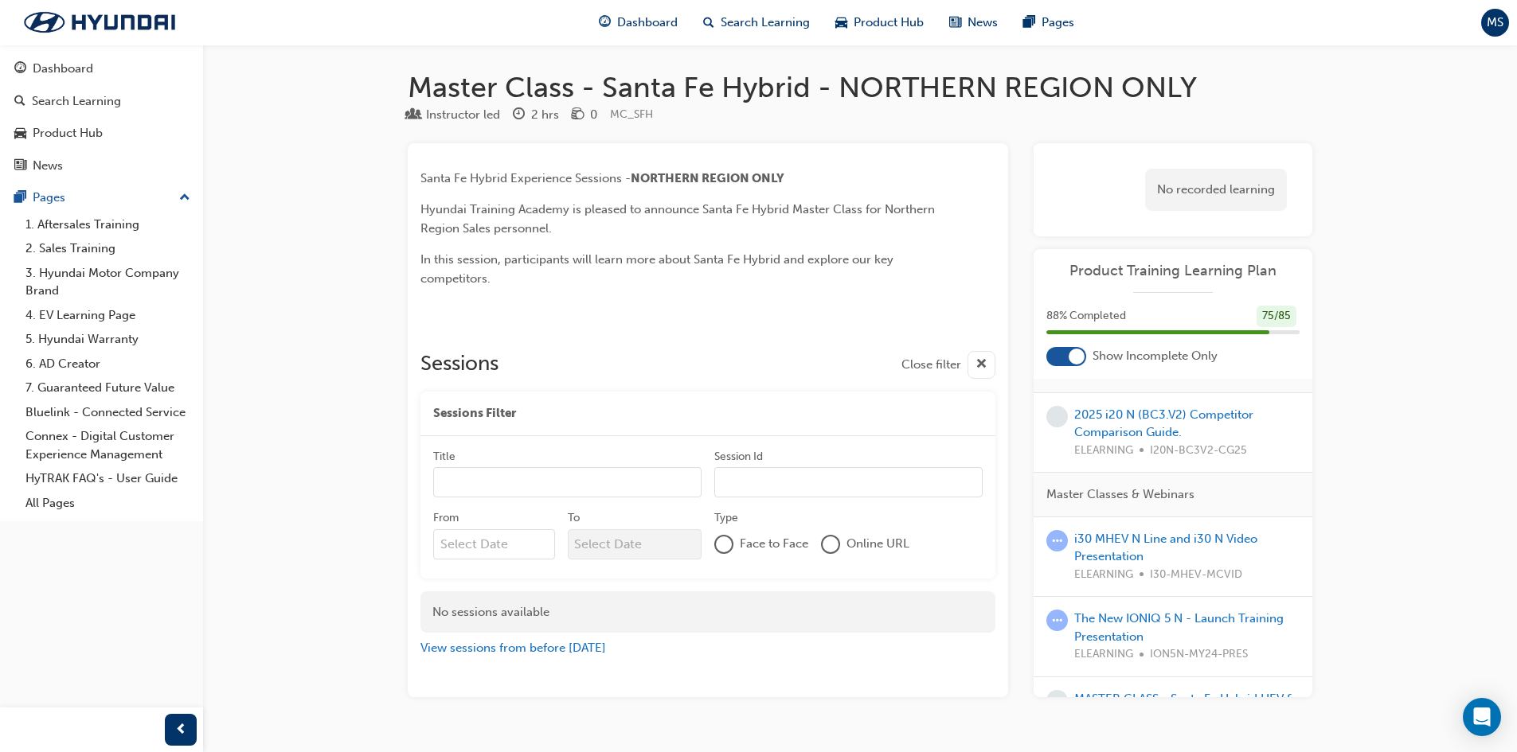
scroll to position [482, 0]
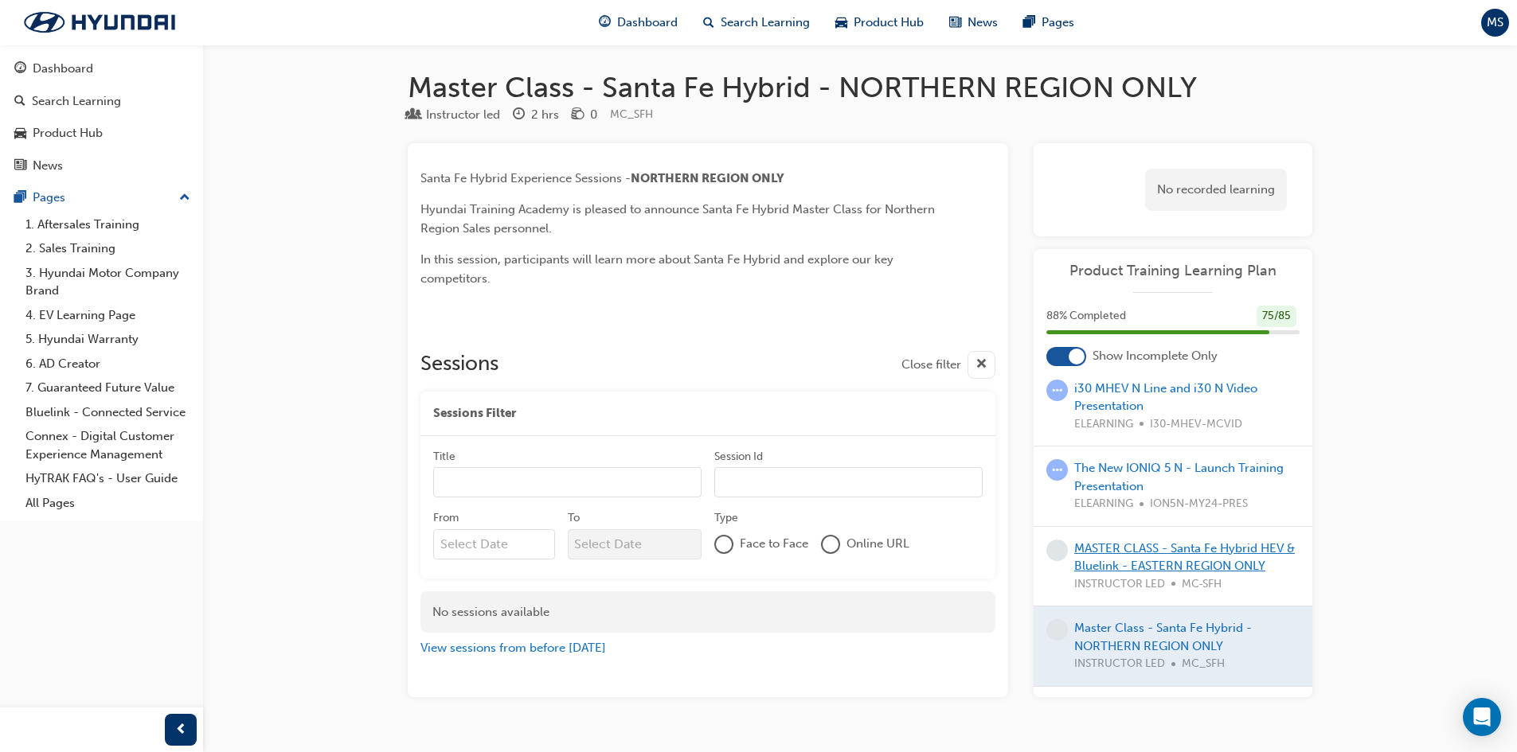
click at [1115, 551] on link "MASTER CLASS - Santa Fe Hybrid HEV & Bluelink - EASTERN REGION ONLY" at bounding box center [1184, 557] width 221 height 33
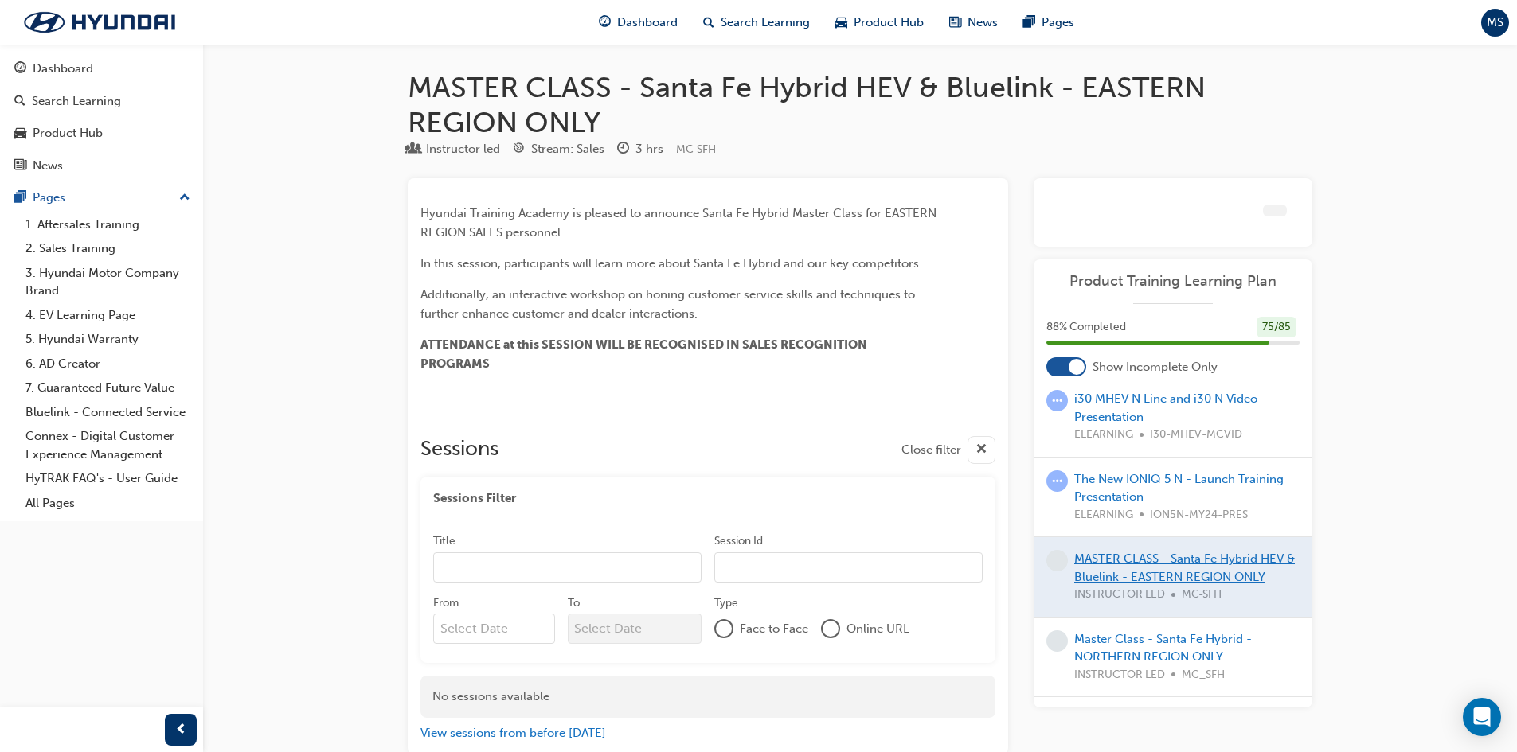
scroll to position [93, 0]
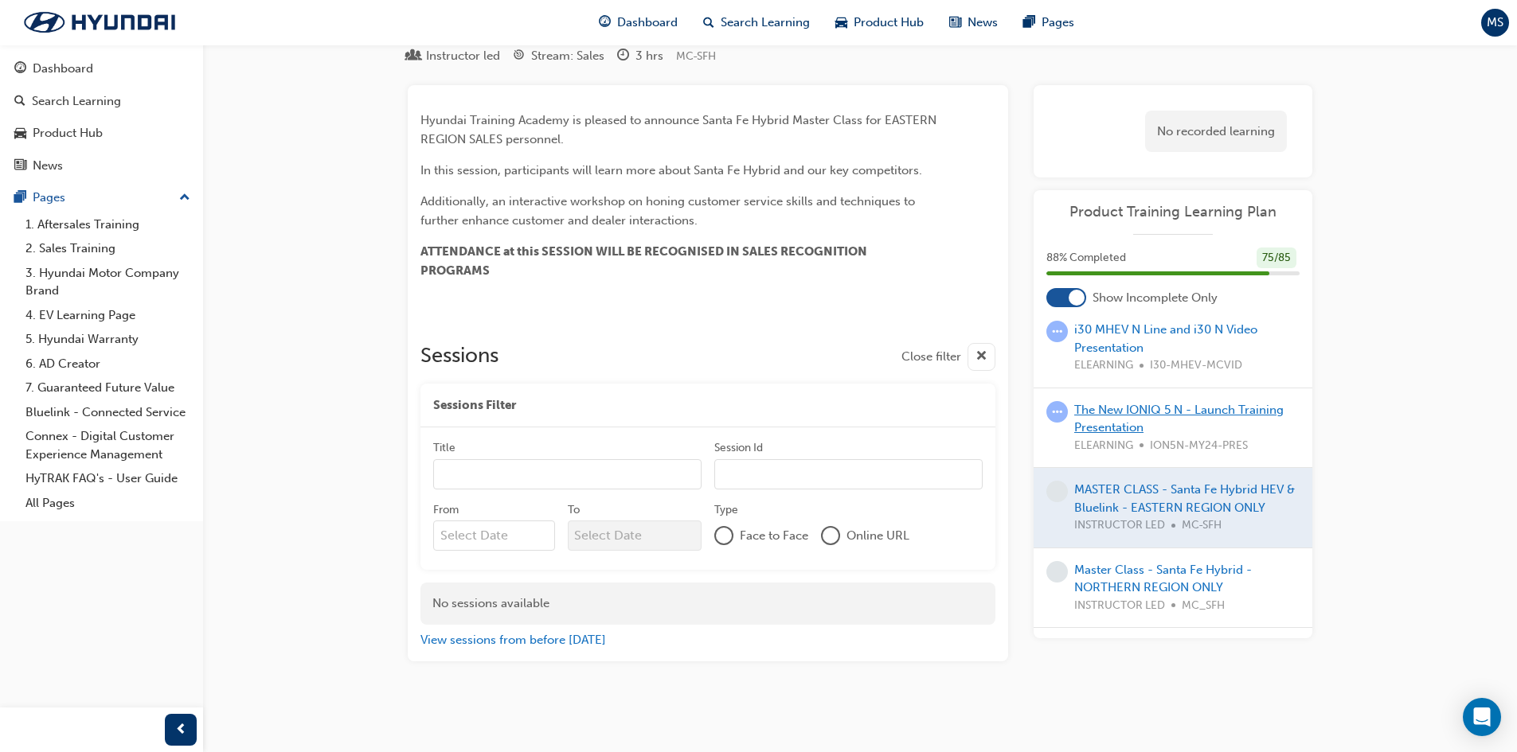
click at [1122, 412] on link "The New IONIQ 5 N - Launch Training Presentation" at bounding box center [1178, 419] width 209 height 33
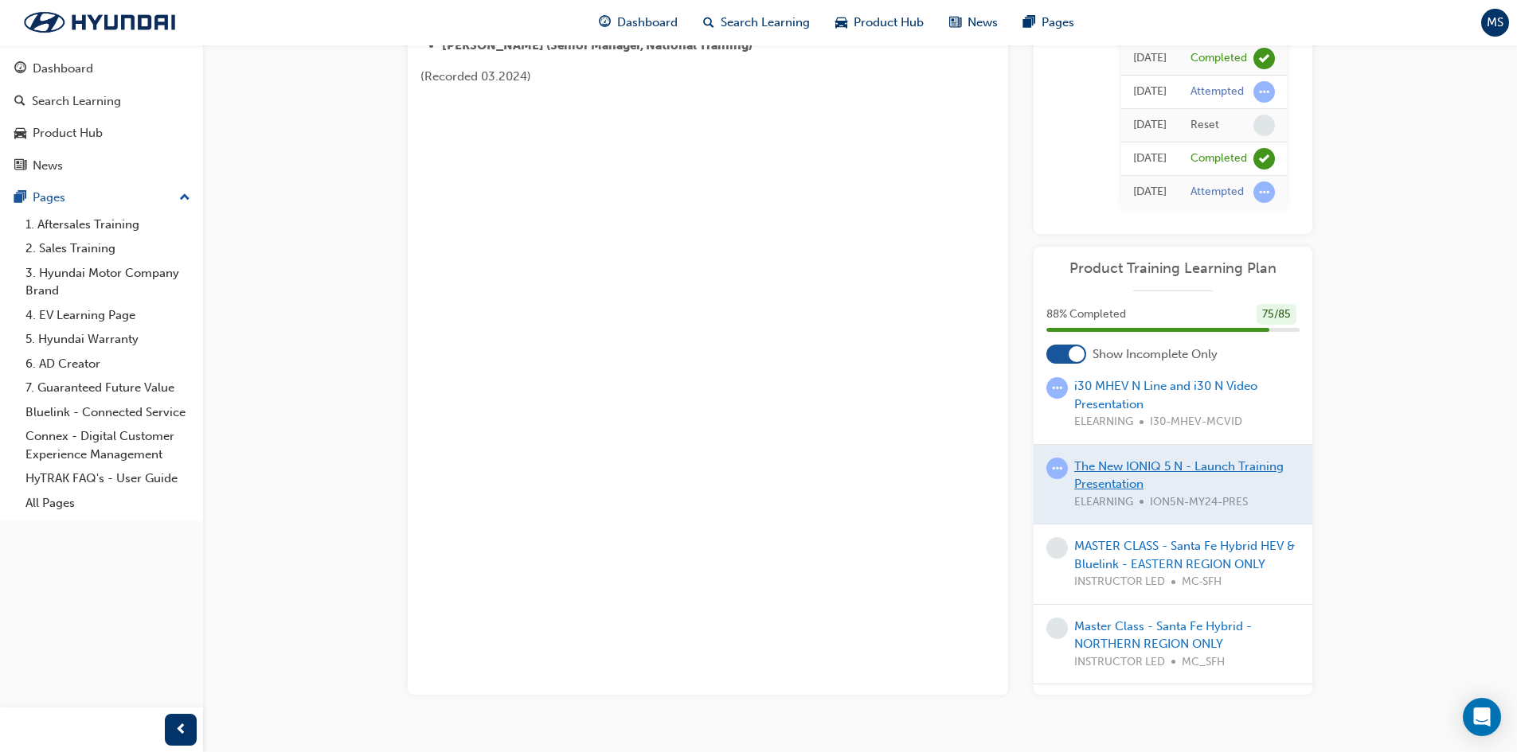
scroll to position [239, 0]
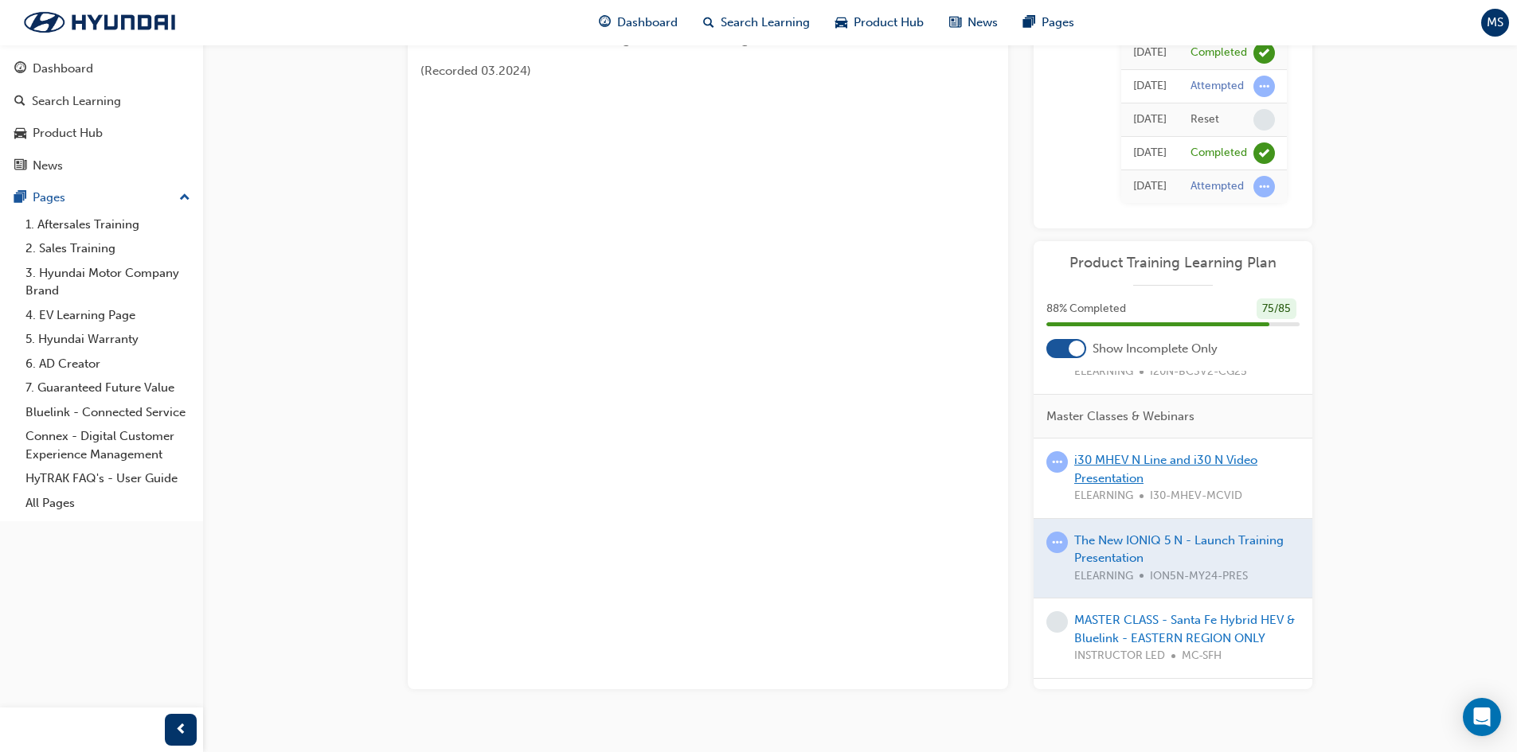
click at [1138, 455] on link "i30 MHEV N Line and i30 N Video Presentation" at bounding box center [1165, 469] width 183 height 33
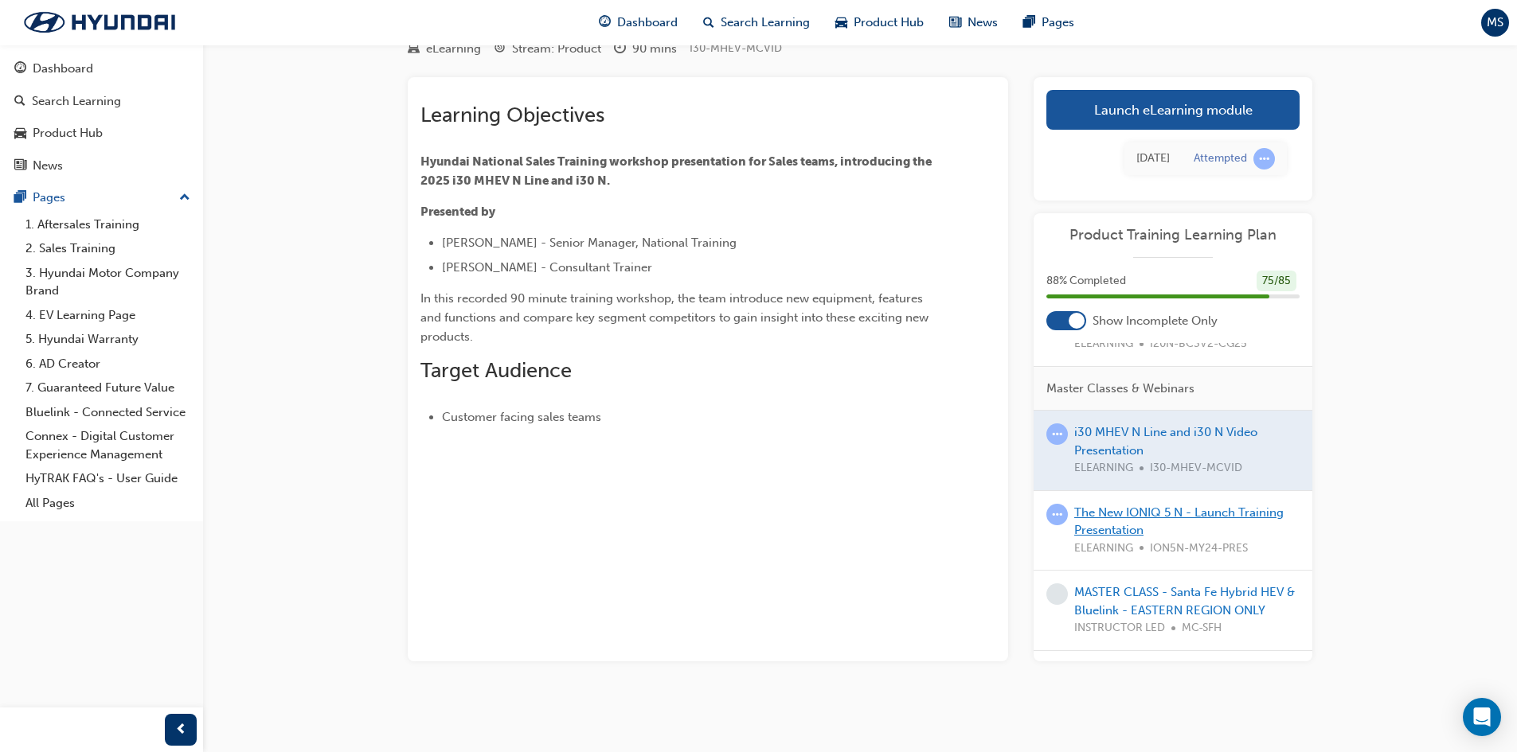
click at [1115, 518] on link "The New IONIQ 5 N - Launch Training Presentation" at bounding box center [1178, 522] width 209 height 33
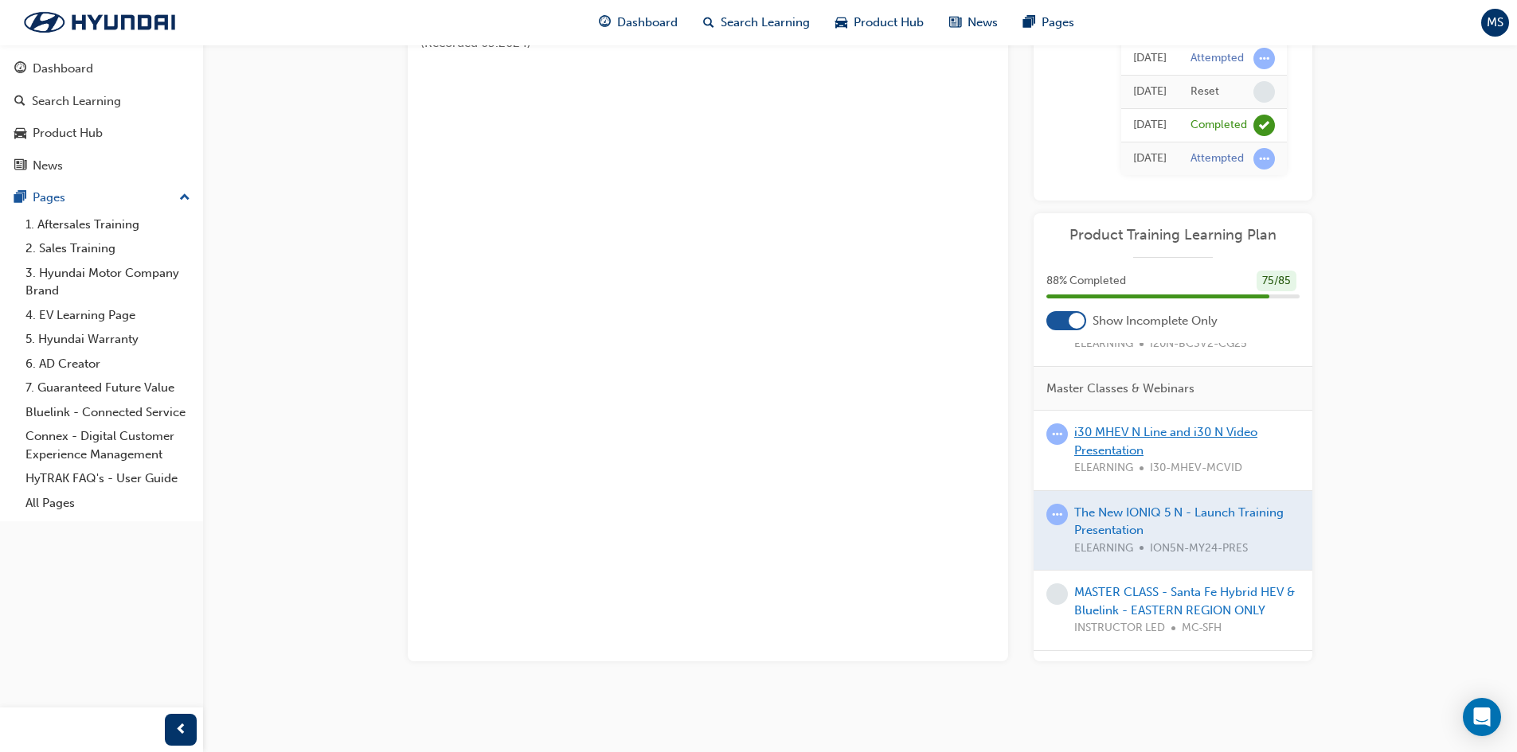
click at [1132, 433] on link "i30 MHEV N Line and i30 N Video Presentation" at bounding box center [1165, 441] width 183 height 33
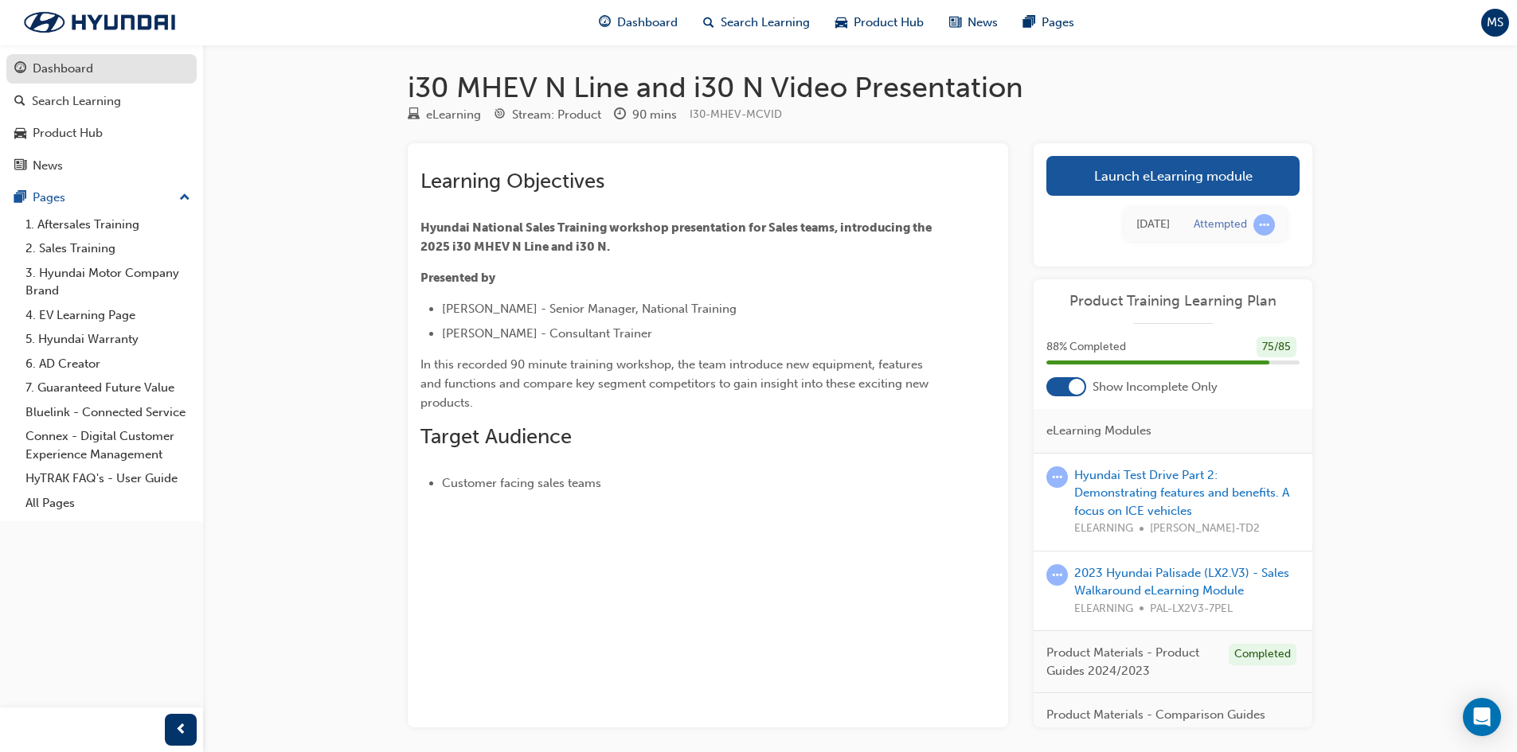
click at [72, 71] on div "Dashboard" at bounding box center [63, 69] width 61 height 18
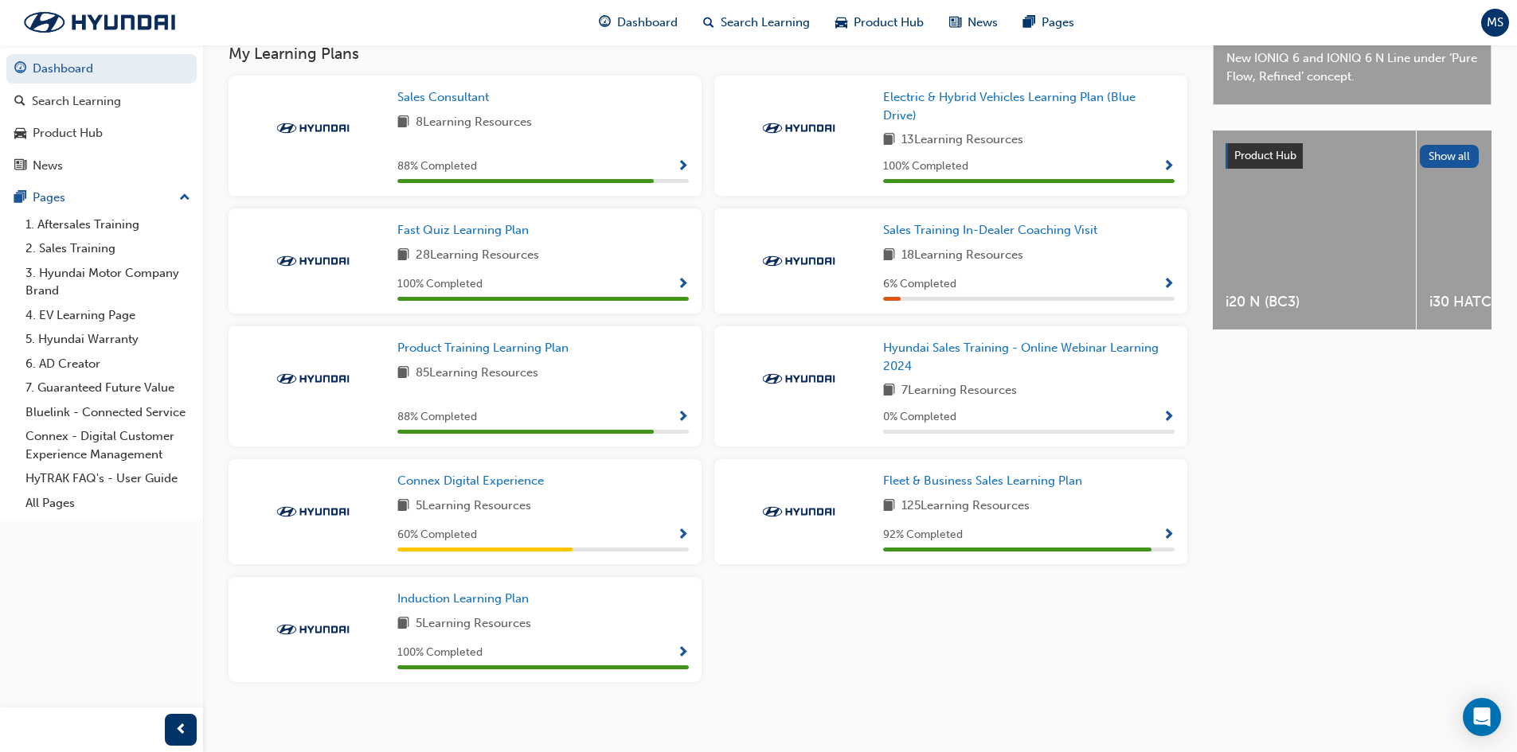
scroll to position [555, 0]
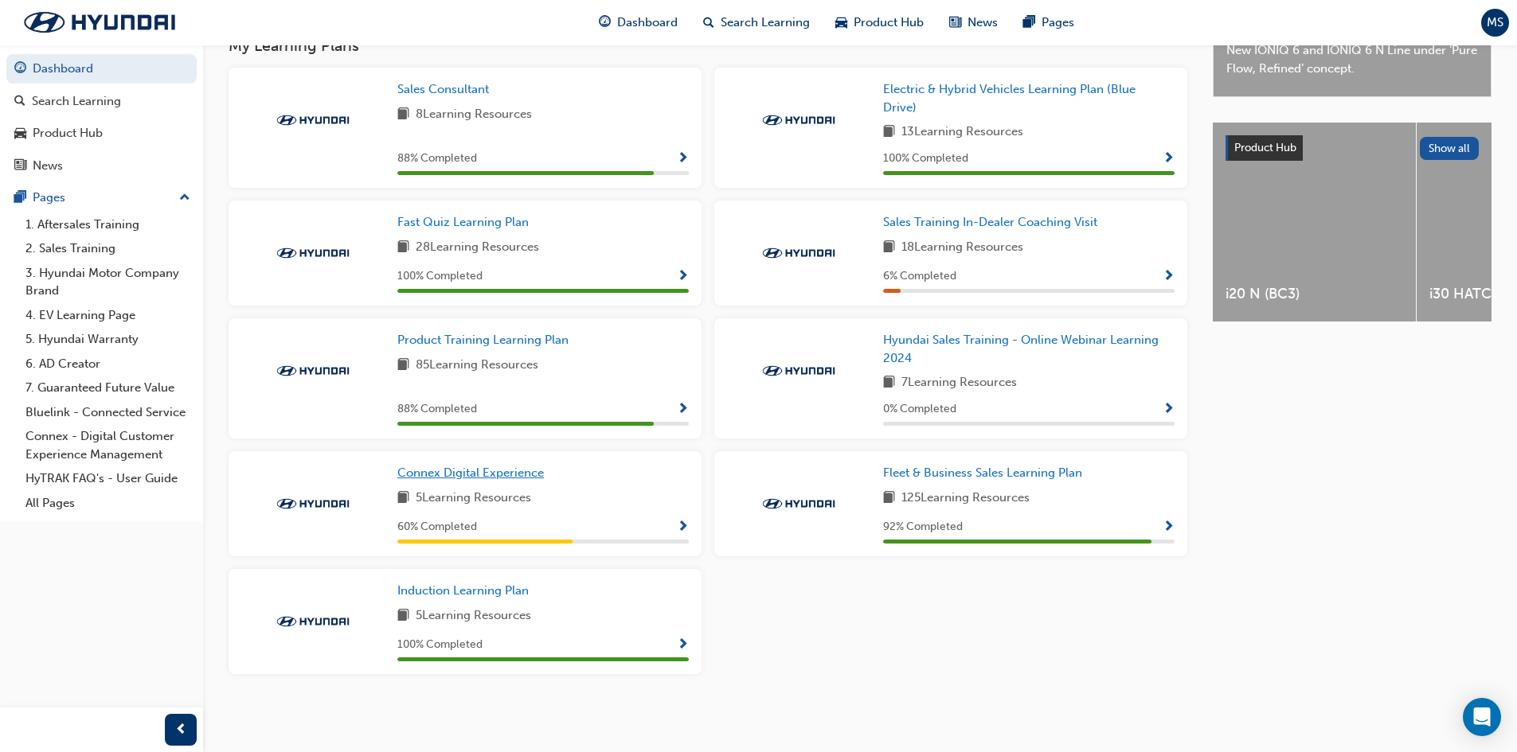
click at [442, 471] on span "Connex Digital Experience" at bounding box center [470, 473] width 146 height 14
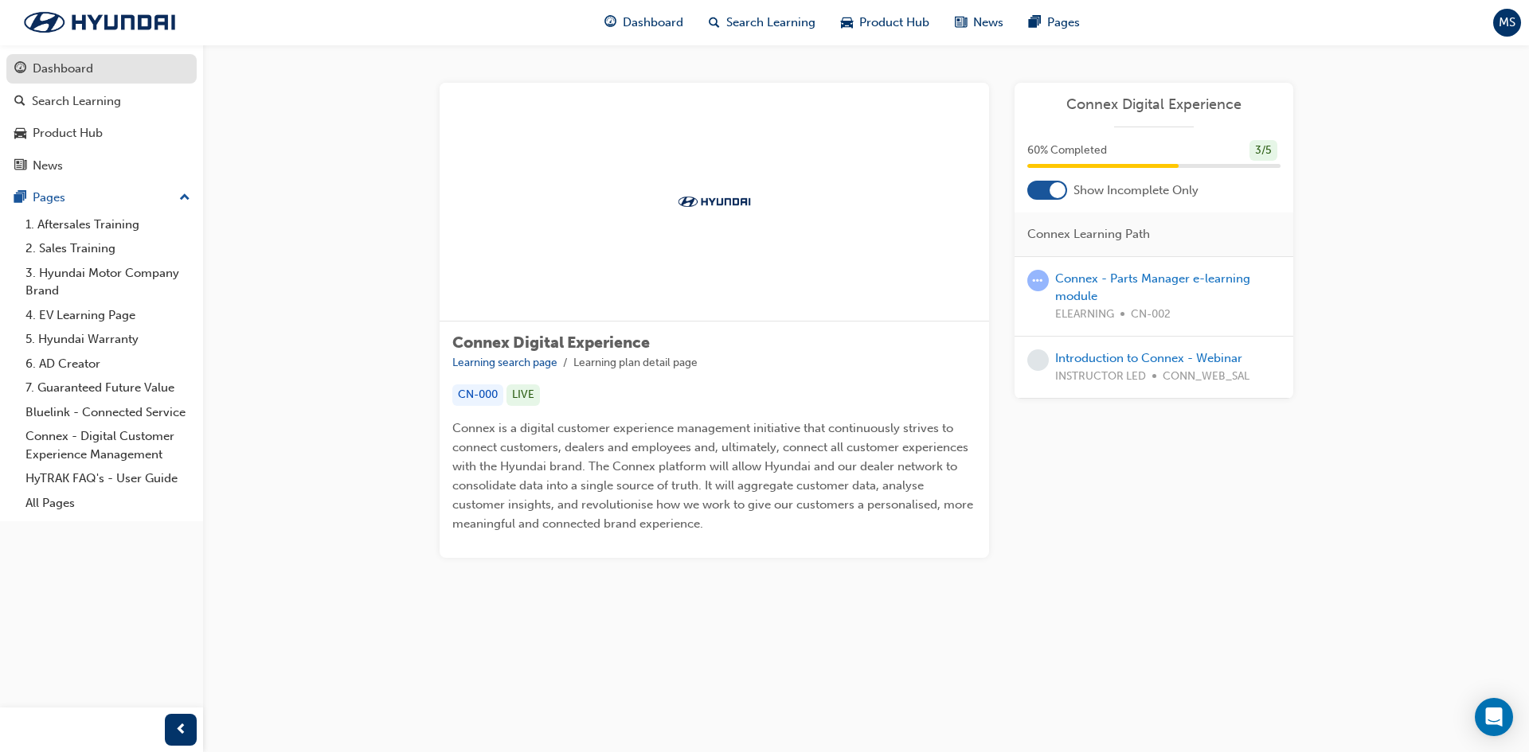
click at [45, 78] on div "Dashboard" at bounding box center [101, 69] width 174 height 20
